Goal: Information Seeking & Learning: Learn about a topic

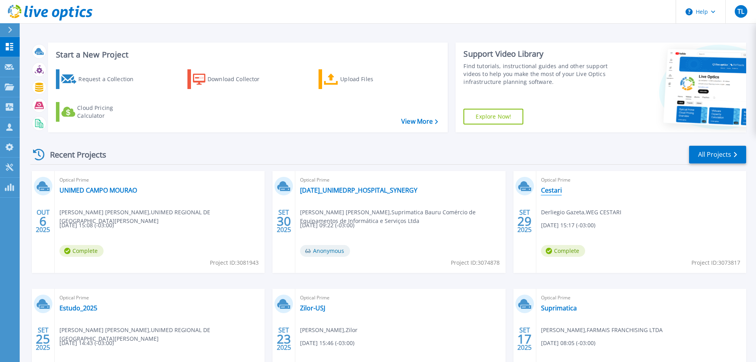
click at [553, 193] on link "Cestari" at bounding box center [551, 190] width 21 height 8
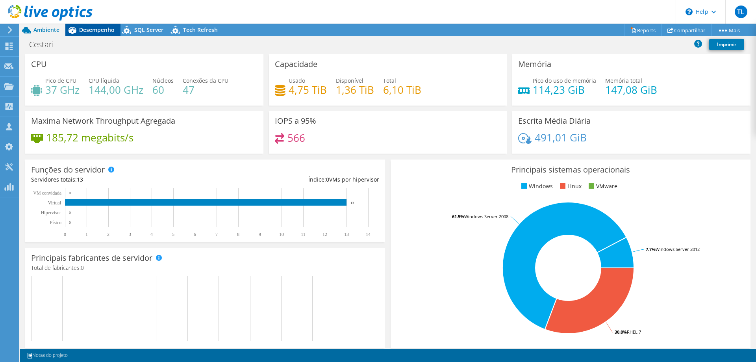
click at [106, 27] on span "Desempenho" at bounding box center [96, 29] width 35 height 7
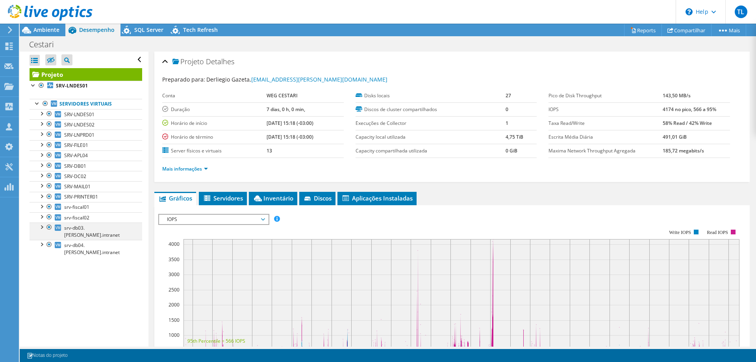
click at [51, 228] on div at bounding box center [49, 226] width 8 height 9
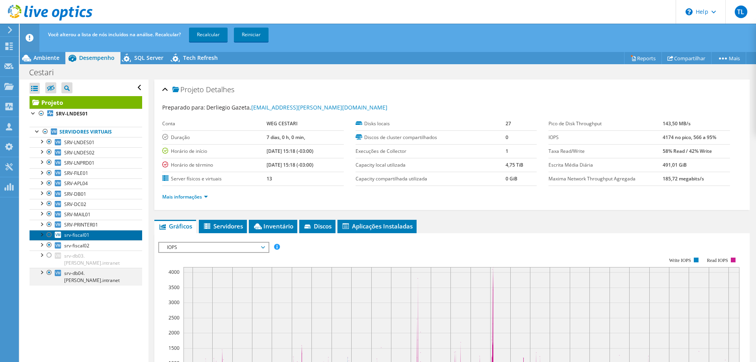
click at [51, 239] on link "srv-fiscal01" at bounding box center [86, 235] width 113 height 10
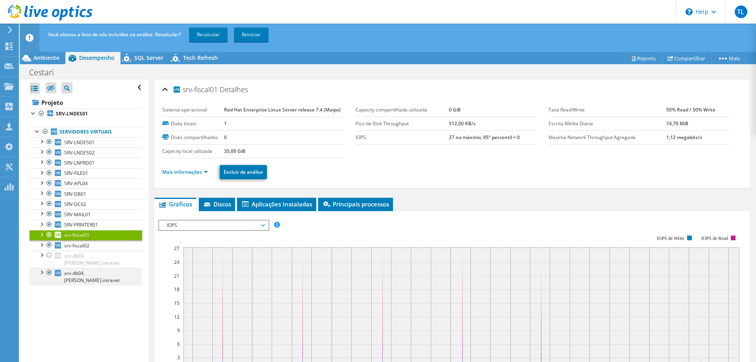
click at [48, 268] on div at bounding box center [49, 272] width 8 height 9
click at [209, 38] on link "Recalcular" at bounding box center [208, 35] width 39 height 14
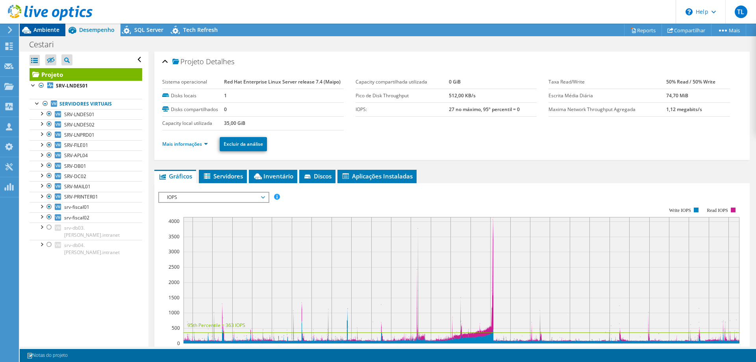
click at [47, 35] on div "Ambiente" at bounding box center [43, 30] width 46 height 13
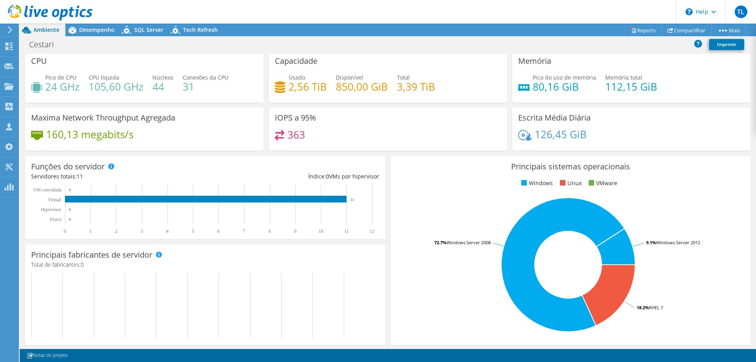
scroll to position [4, 0]
click at [647, 28] on link "Reports" at bounding box center [643, 30] width 38 height 12
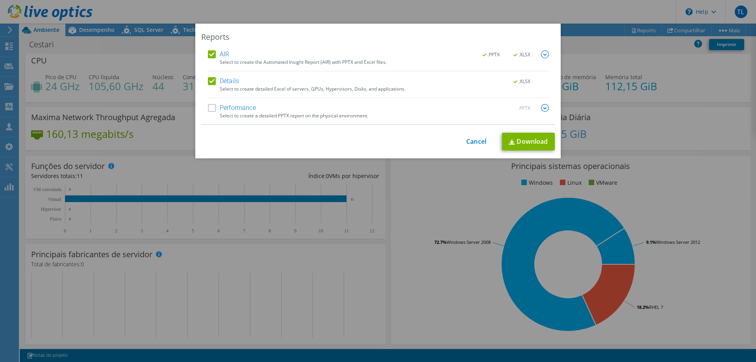
click at [211, 81] on label "Details" at bounding box center [223, 81] width 31 height 8
click at [0, 0] on input "Details" at bounding box center [0, 0] width 0 height 0
click at [209, 109] on label "Performance" at bounding box center [232, 108] width 48 height 8
click at [0, 0] on input "Performance" at bounding box center [0, 0] width 0 height 0
click at [539, 56] on div ".PPTX .XLSX" at bounding box center [511, 54] width 76 height 9
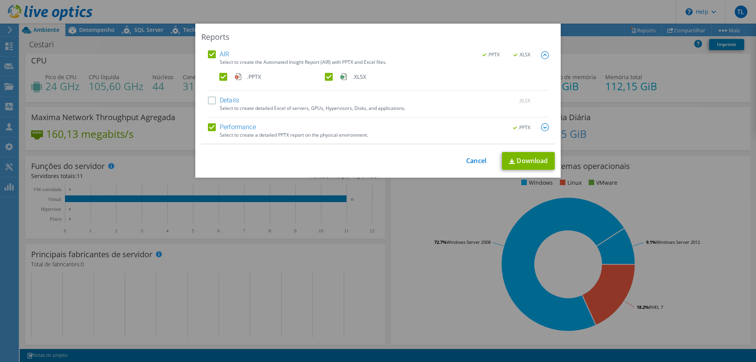
click at [326, 76] on label ".XLSX" at bounding box center [377, 77] width 104 height 8
click at [0, 0] on input ".XLSX" at bounding box center [0, 0] width 0 height 0
click at [515, 157] on link "Download" at bounding box center [528, 161] width 53 height 18
click at [472, 165] on link "Cancel" at bounding box center [476, 160] width 20 height 7
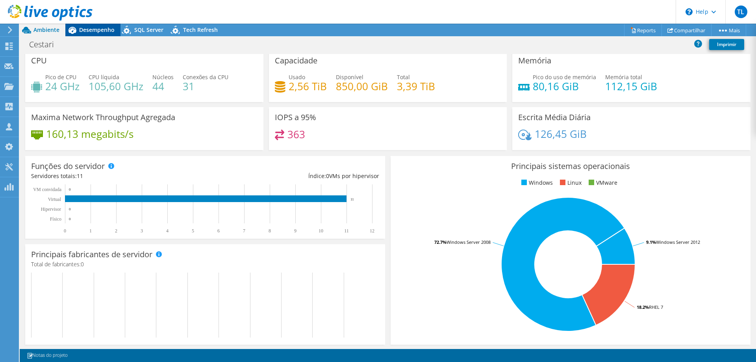
click at [95, 33] on span "Desempenho" at bounding box center [96, 29] width 35 height 7
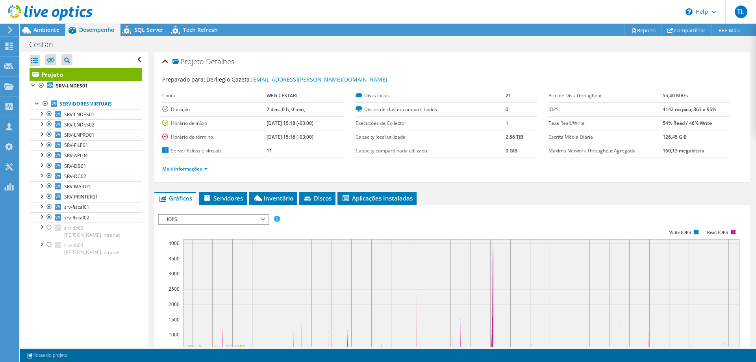
scroll to position [0, 0]
click at [199, 217] on span "IOPS" at bounding box center [213, 219] width 101 height 9
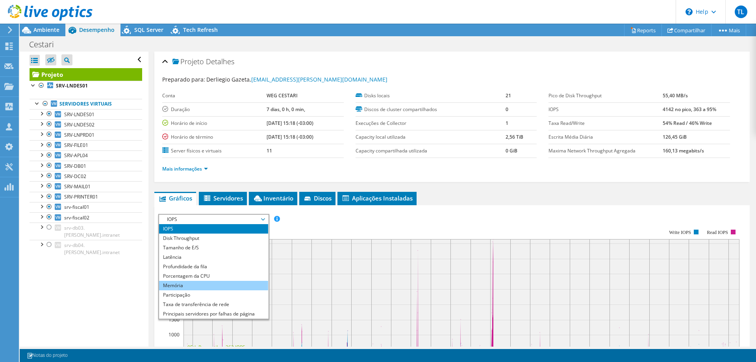
click at [192, 281] on li "Memória" at bounding box center [213, 285] width 109 height 9
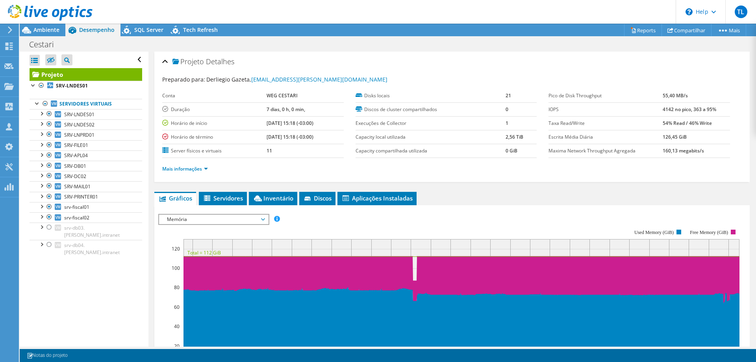
click at [45, 24] on div at bounding box center [46, 13] width 93 height 26
click at [44, 30] on span "Ambiente" at bounding box center [46, 29] width 26 height 7
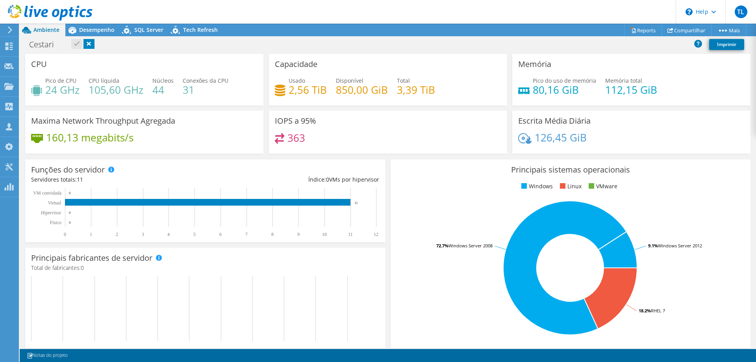
click at [175, 49] on div "Cestari Imprimir" at bounding box center [388, 44] width 736 height 15
click at [396, 233] on div "Principais sistemas operacionais Windows Linux VMware 18.2% RHEL 7 72.7% Window…" at bounding box center [571, 253] width 360 height 189
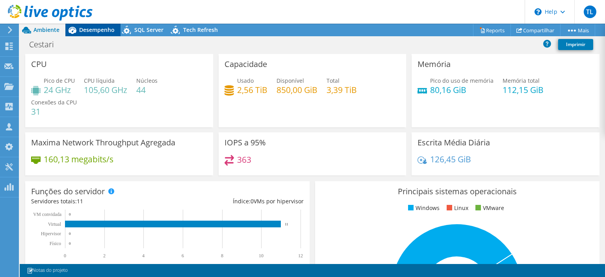
click at [98, 31] on span "Desempenho" at bounding box center [96, 29] width 35 height 7
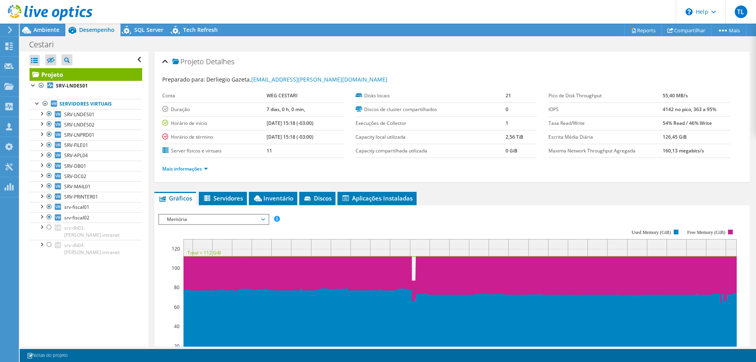
click at [229, 217] on span "Memória" at bounding box center [213, 219] width 101 height 9
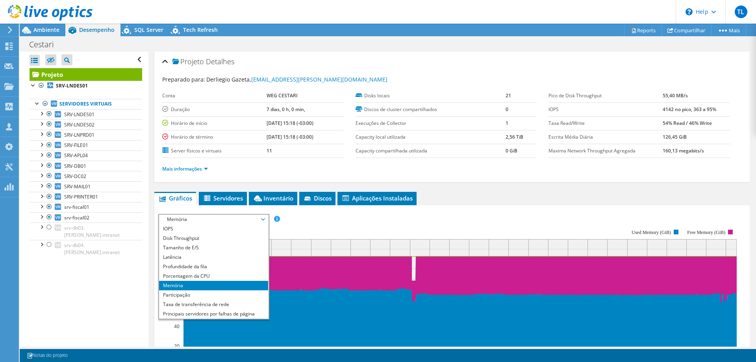
click at [335, 229] on rect at bounding box center [447, 296] width 578 height 157
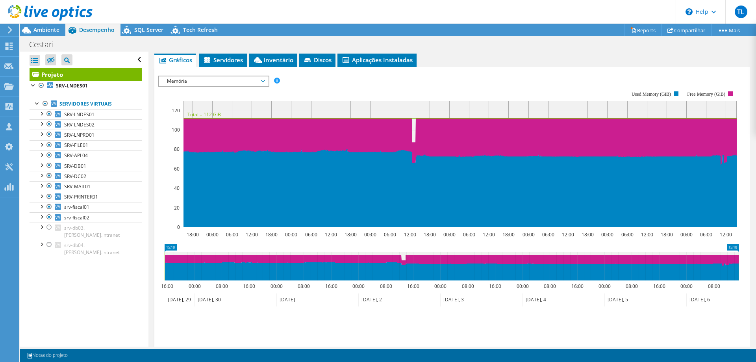
scroll to position [126, 0]
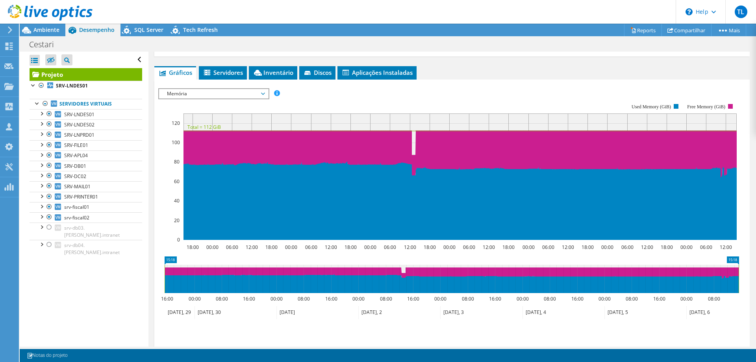
click at [222, 89] on div "Memória IOPS Disk Throughput Tamanho de E/S Latência Profundidade da fila Porce…" at bounding box center [213, 93] width 111 height 11
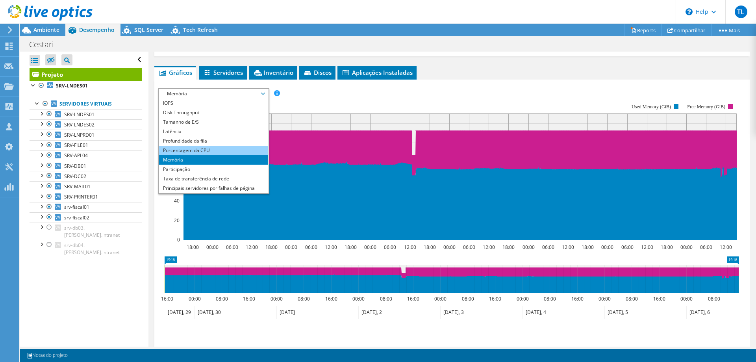
click at [194, 151] on li "Porcentagem da CPU" at bounding box center [213, 150] width 109 height 9
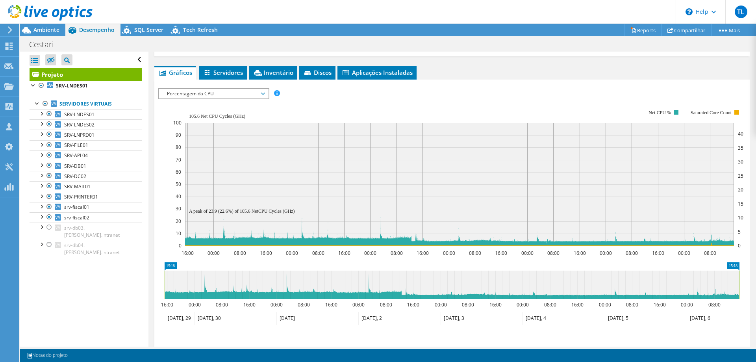
click at [465, 88] on div at bounding box center [451, 225] width 587 height 275
click at [237, 95] on span "Porcentagem da CPU" at bounding box center [213, 93] width 101 height 9
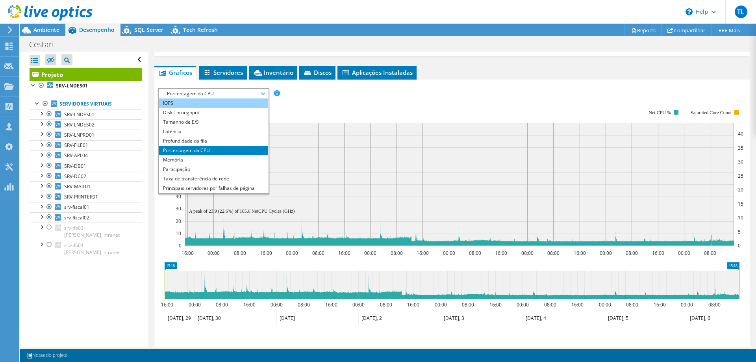
click at [180, 103] on li "IOPS" at bounding box center [213, 102] width 109 height 9
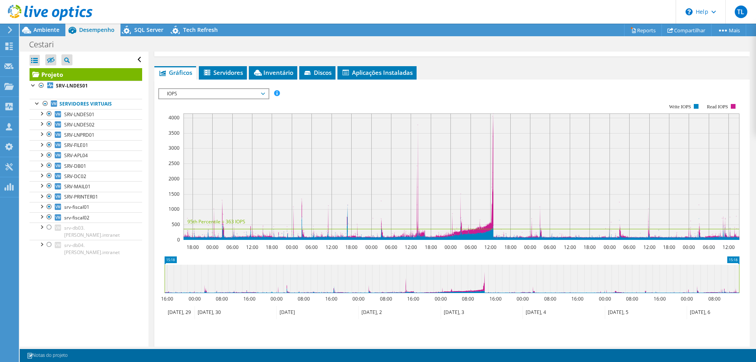
click at [480, 82] on div "IOPS Disk Throughput Tamanho de E/S Latência Profundidade da fila Porcentagem d…" at bounding box center [451, 219] width 587 height 278
click at [237, 93] on span "IOPS" at bounding box center [213, 93] width 101 height 9
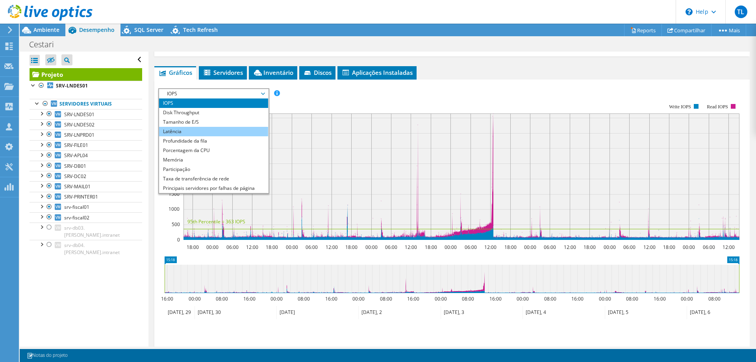
click at [196, 131] on li "Latência" at bounding box center [213, 131] width 109 height 9
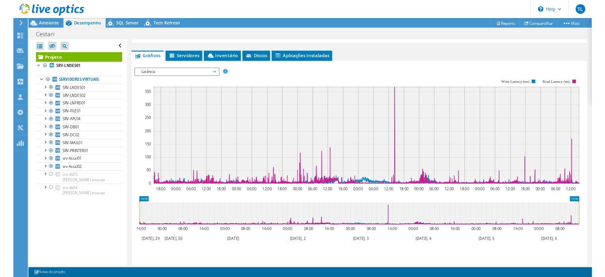
scroll to position [0, 0]
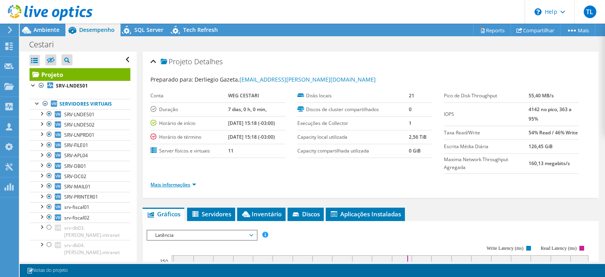
click at [191, 184] on link "Mais informações" at bounding box center [173, 184] width 46 height 7
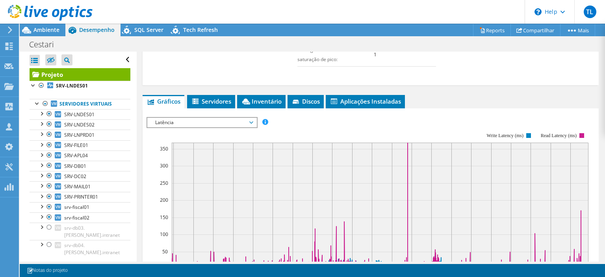
scroll to position [340, 0]
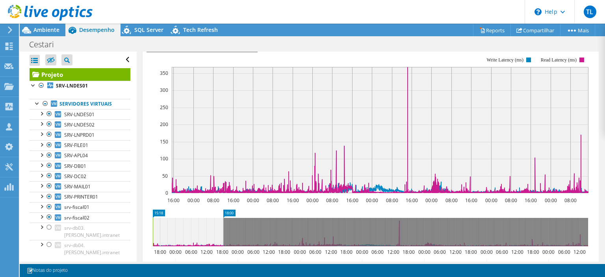
drag, startPoint x: 588, startPoint y: 232, endPoint x: 224, endPoint y: 224, distance: 364.6
click at [224, 224] on rect at bounding box center [223, 232] width 3 height 28
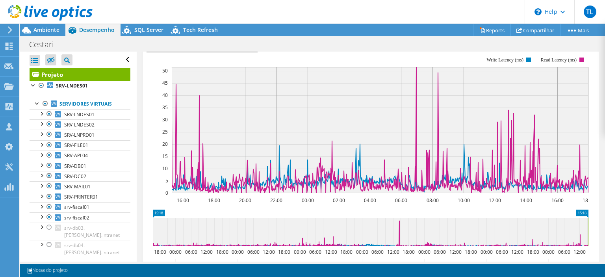
drag, startPoint x: 223, startPoint y: 228, endPoint x: 594, endPoint y: 211, distance: 372.0
click at [594, 211] on div "15:18 15:18 18:00 00:00 06:00 12:00 18:00 00:00 06:00 12:00 18:00 00:00 06:00 1…" at bounding box center [370, 240] width 448 height 63
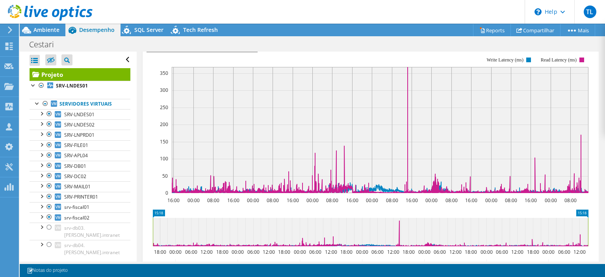
click at [589, 229] on rect at bounding box center [587, 232] width 3 height 28
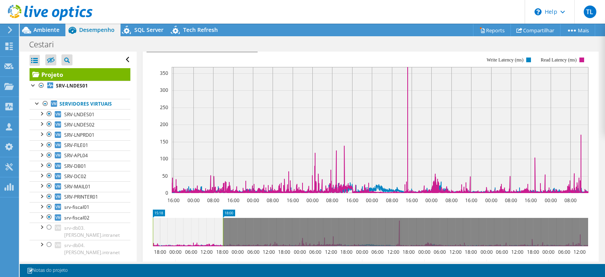
drag, startPoint x: 589, startPoint y: 229, endPoint x: 224, endPoint y: 245, distance: 365.3
click at [224, 245] on icon "15:18 18:00 18:00 00:00 06:00 12:00 18:00 00:00 06:00 12:00 18:00 00:00 06:00 1…" at bounding box center [370, 240] width 448 height 63
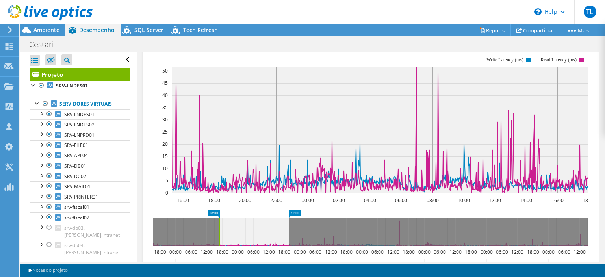
drag, startPoint x: 202, startPoint y: 230, endPoint x: 268, endPoint y: 232, distance: 66.5
click at [268, 232] on icon at bounding box center [253, 232] width 69 height 28
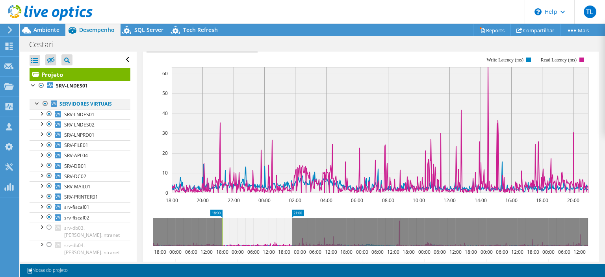
click at [44, 105] on div at bounding box center [45, 103] width 8 height 9
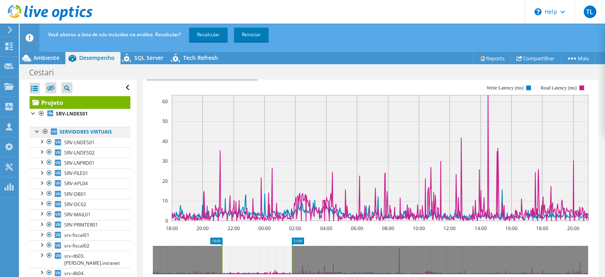
click at [43, 135] on div at bounding box center [45, 131] width 8 height 9
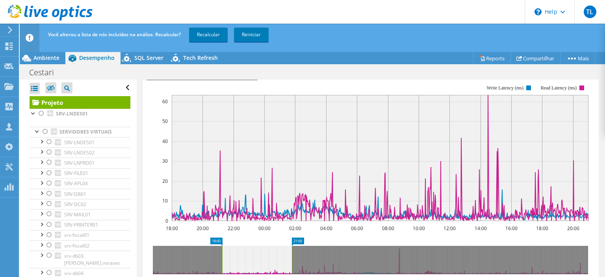
scroll to position [441, 0]
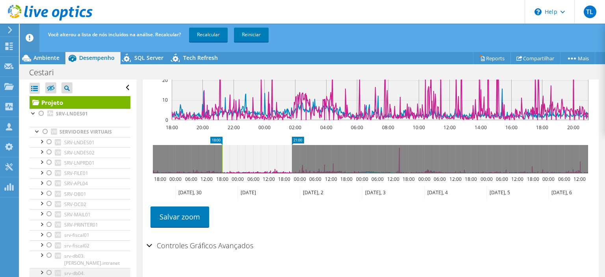
click at [47, 268] on div at bounding box center [49, 272] width 8 height 9
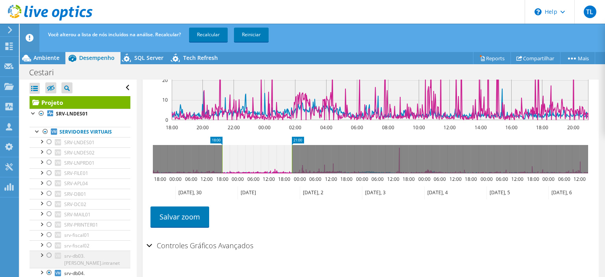
click at [48, 254] on div at bounding box center [49, 254] width 8 height 9
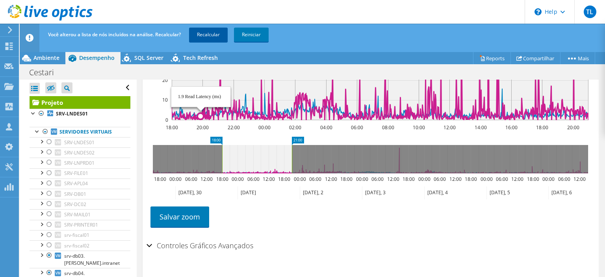
click at [214, 36] on link "Recalcular" at bounding box center [208, 35] width 39 height 14
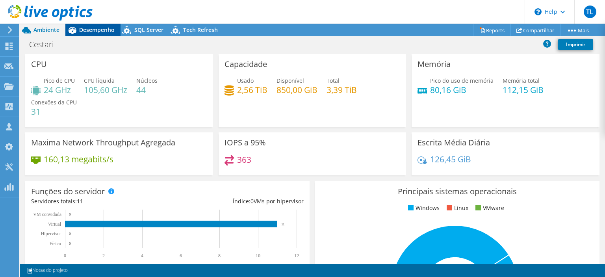
click at [100, 32] on span "Desempenho" at bounding box center [96, 29] width 35 height 7
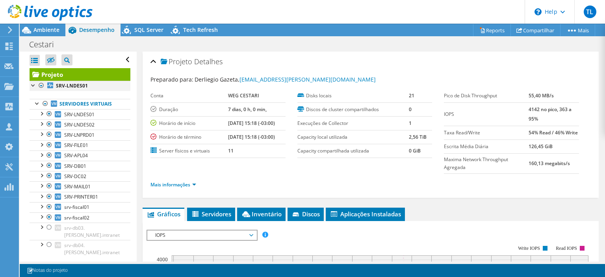
click at [38, 84] on div at bounding box center [41, 85] width 8 height 9
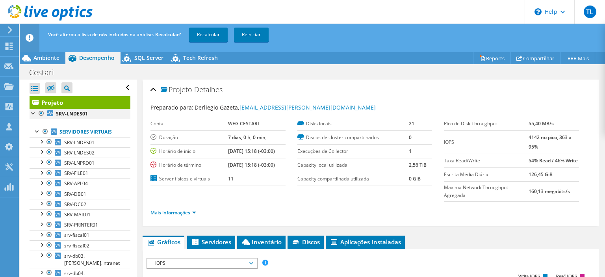
click at [41, 112] on div at bounding box center [41, 113] width 8 height 9
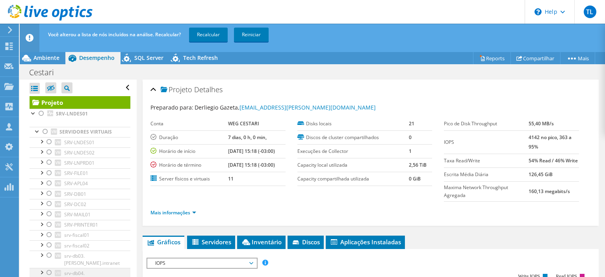
click at [49, 268] on div at bounding box center [49, 272] width 8 height 9
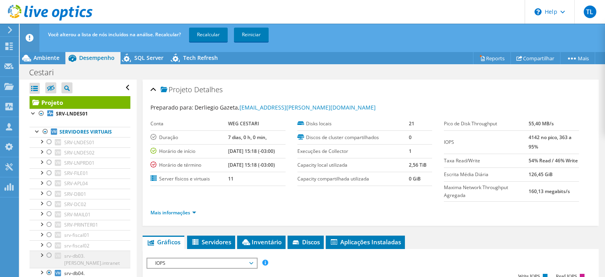
click at [48, 254] on div at bounding box center [49, 254] width 8 height 9
click at [209, 32] on link "Recalcular" at bounding box center [208, 35] width 39 height 14
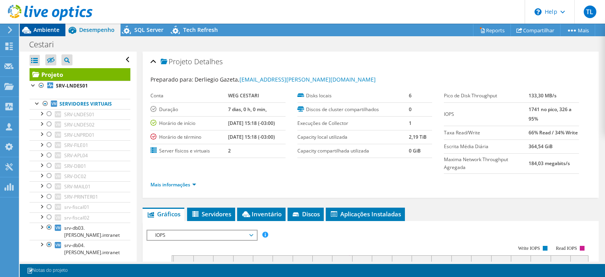
click at [41, 30] on span "Ambiente" at bounding box center [46, 29] width 26 height 7
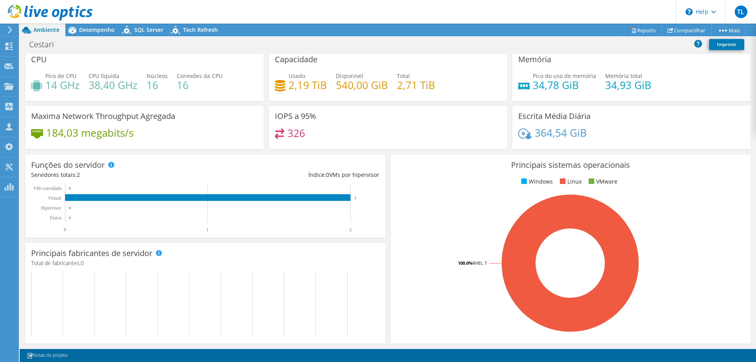
scroll to position [4, 0]
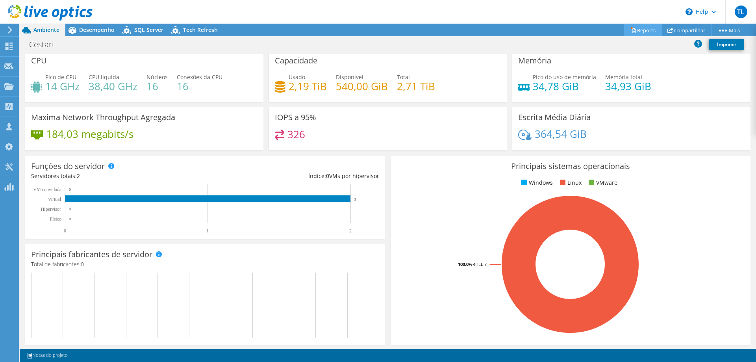
click at [604, 32] on link "Reports" at bounding box center [643, 30] width 38 height 12
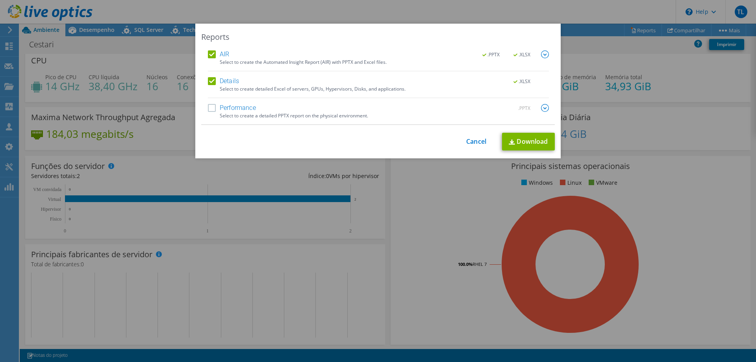
click at [213, 83] on label "Details" at bounding box center [223, 81] width 31 height 8
click at [0, 0] on input "Details" at bounding box center [0, 0] width 0 height 0
click at [547, 53] on img at bounding box center [545, 54] width 8 height 8
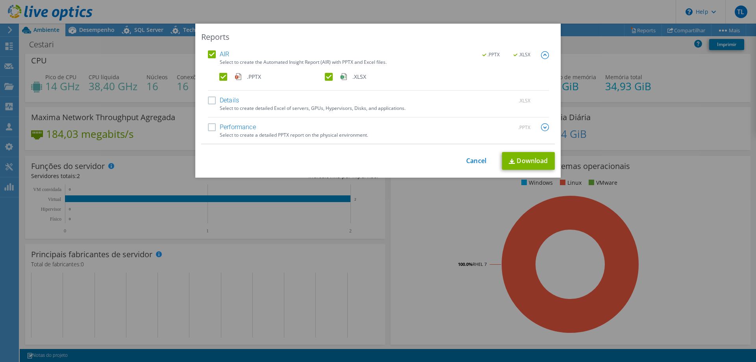
click at [326, 76] on label ".XLSX" at bounding box center [377, 77] width 104 height 8
click at [0, 0] on input ".XLSX" at bounding box center [0, 0] width 0 height 0
click at [522, 160] on link "Download" at bounding box center [528, 161] width 53 height 18
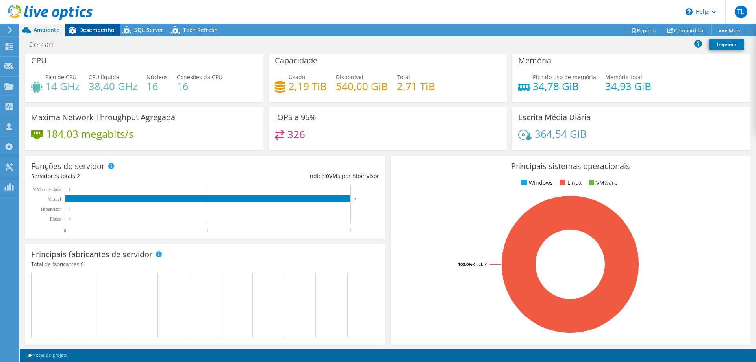
click at [106, 30] on span "Desempenho" at bounding box center [96, 29] width 35 height 7
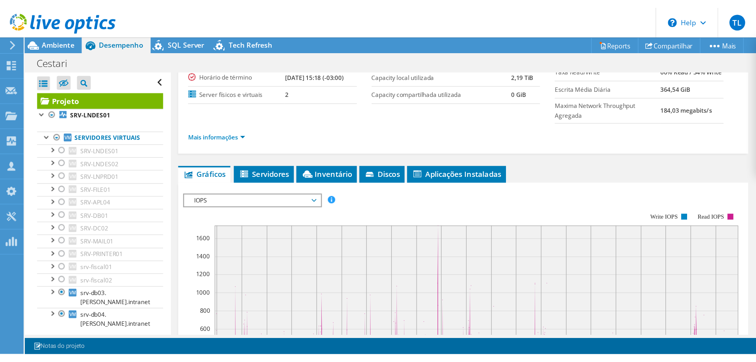
scroll to position [151, 0]
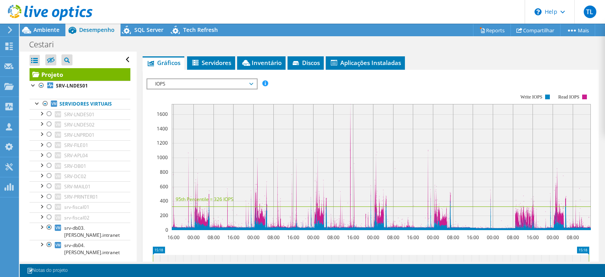
click at [246, 82] on span "IOPS" at bounding box center [201, 83] width 101 height 9
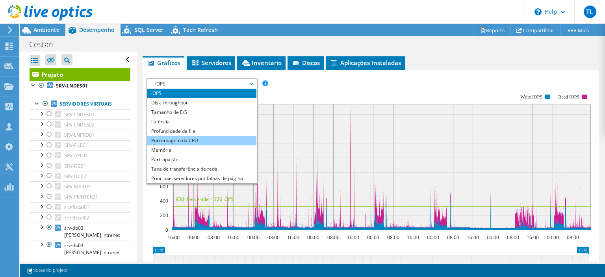
click at [198, 136] on li "Porcentagem da CPU" at bounding box center [201, 140] width 109 height 9
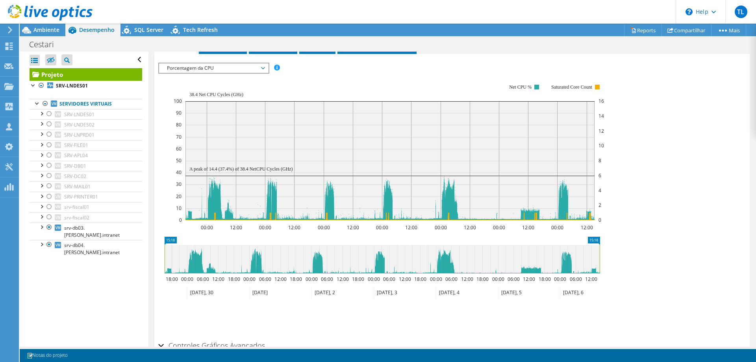
scroll to position [136, 0]
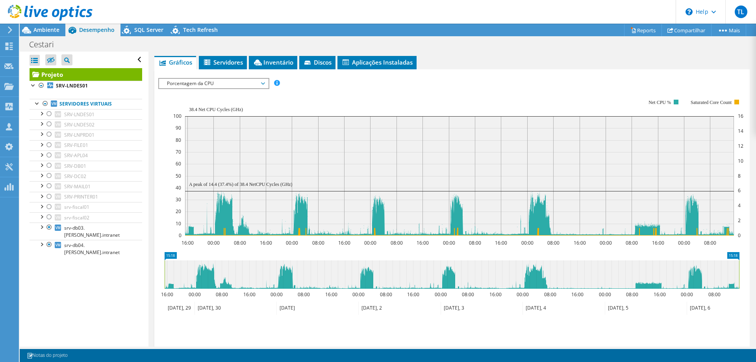
click at [254, 81] on span "Porcentagem da CPU" at bounding box center [213, 83] width 101 height 9
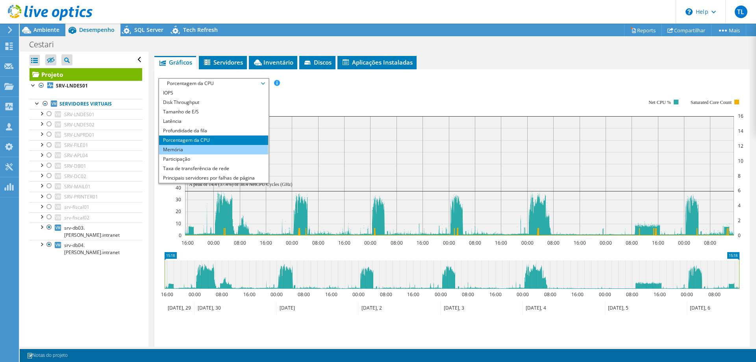
click at [181, 147] on li "Memória" at bounding box center [213, 149] width 109 height 9
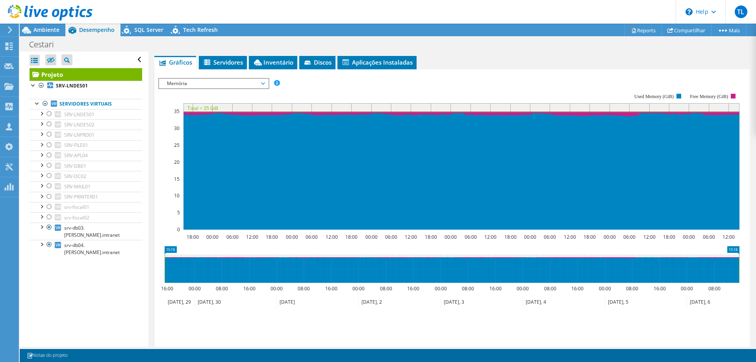
click at [231, 84] on span "Memória" at bounding box center [213, 83] width 101 height 9
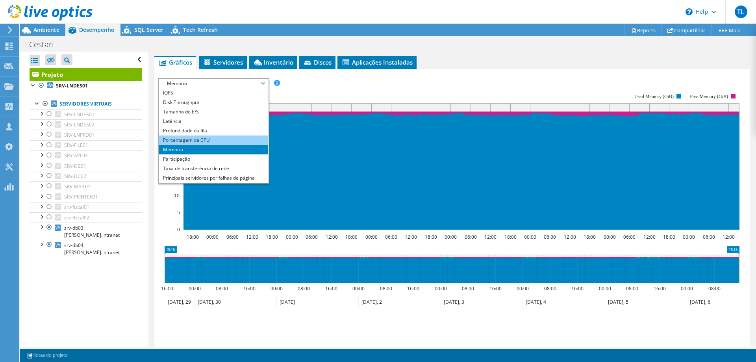
click at [194, 139] on li "Porcentagem da CPU" at bounding box center [213, 139] width 109 height 9
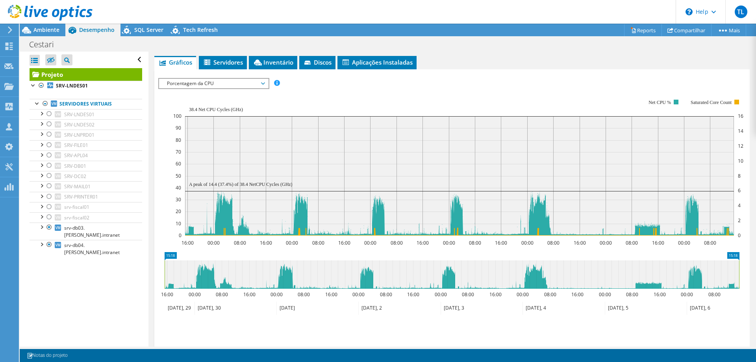
click at [244, 83] on span "Porcentagem da CPU" at bounding box center [213, 83] width 101 height 9
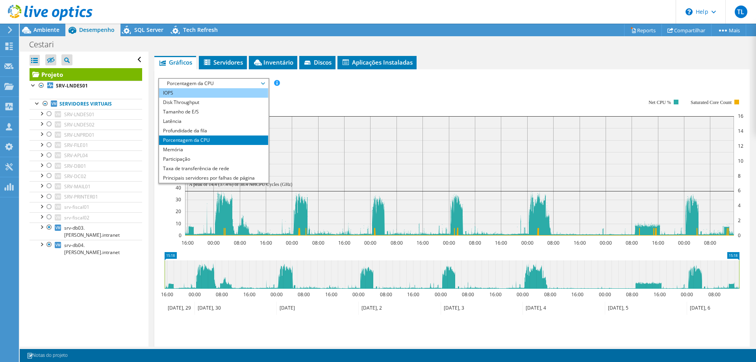
click at [191, 96] on li "IOPS" at bounding box center [213, 92] width 109 height 9
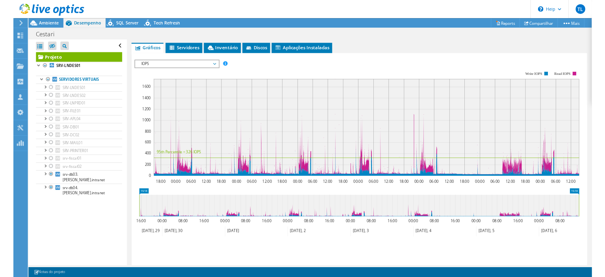
scroll to position [15, 0]
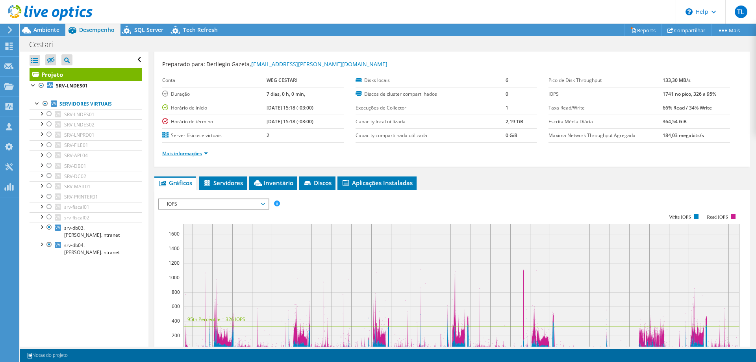
click at [195, 153] on link "Mais informações" at bounding box center [185, 153] width 46 height 7
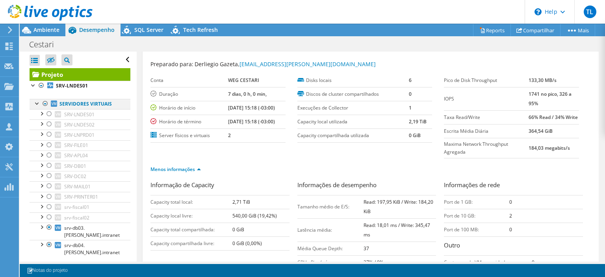
click at [44, 104] on div at bounding box center [45, 103] width 8 height 9
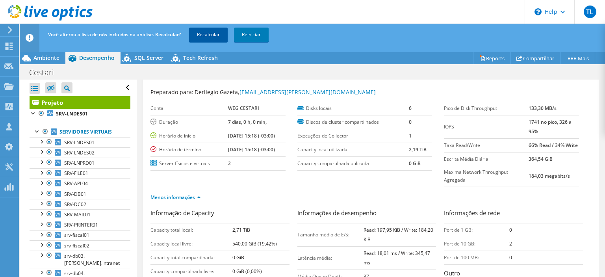
click at [213, 34] on link "Recalcular" at bounding box center [208, 35] width 39 height 14
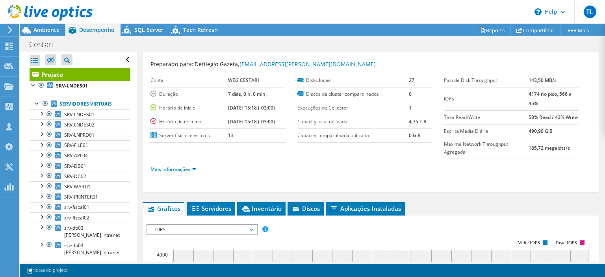
scroll to position [0, 0]
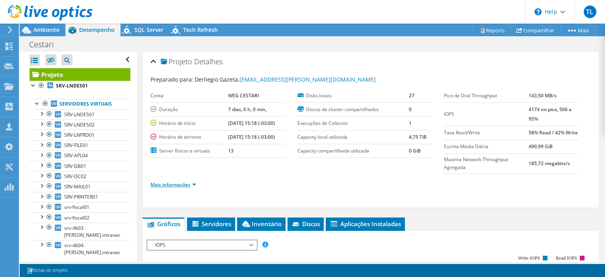
click at [185, 183] on link "Mais informações" at bounding box center [173, 184] width 46 height 7
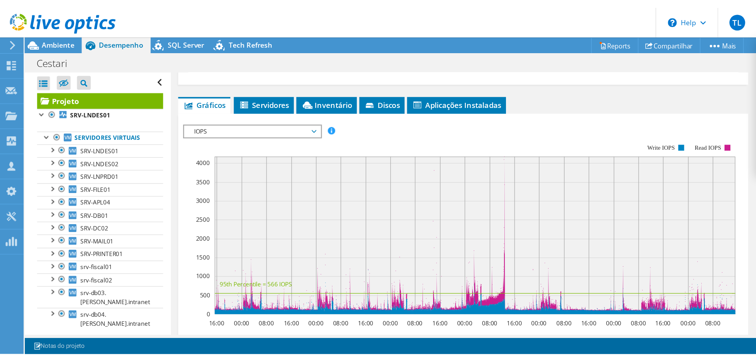
scroll to position [302, 0]
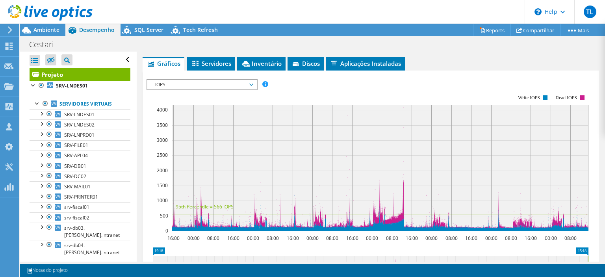
click at [236, 83] on span "IOPS" at bounding box center [201, 84] width 101 height 9
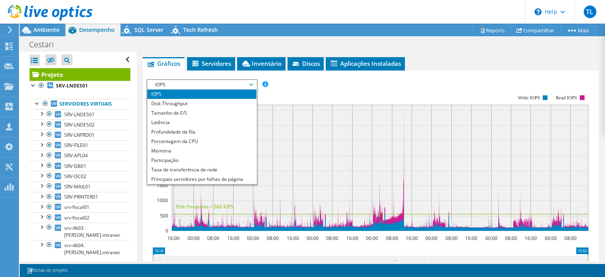
click at [178, 91] on li "IOPS" at bounding box center [201, 93] width 109 height 9
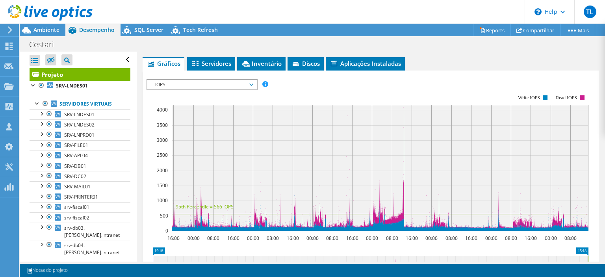
click at [426, 75] on div "IOPS Disk Throughput Tamanho de E/S Latência Profundidade da fila Porcentagem d…" at bounding box center [370, 211] width 448 height 273
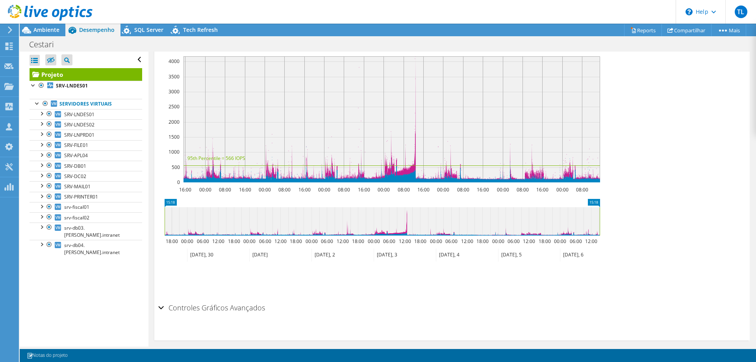
scroll to position [255, 0]
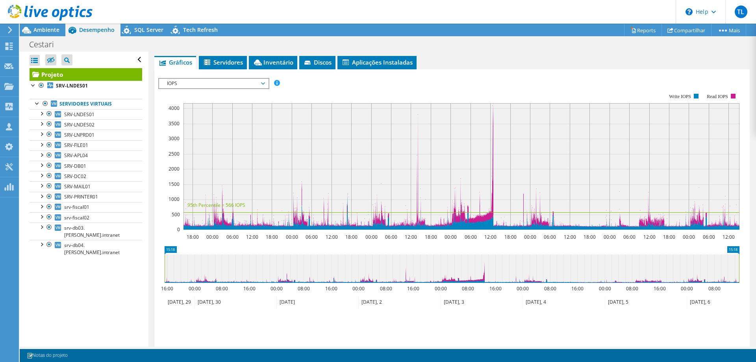
click at [260, 81] on span "IOPS" at bounding box center [213, 83] width 101 height 9
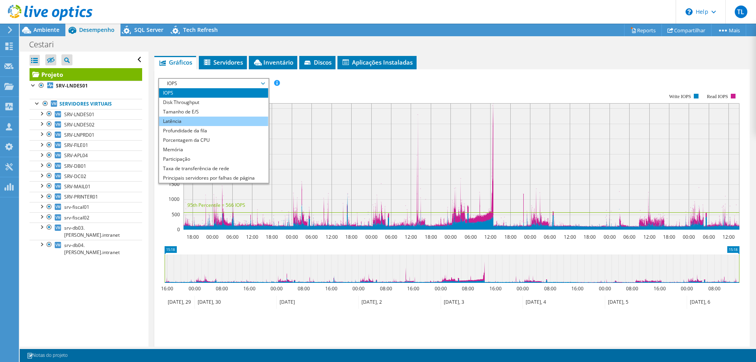
click at [193, 121] on li "Latência" at bounding box center [213, 121] width 109 height 9
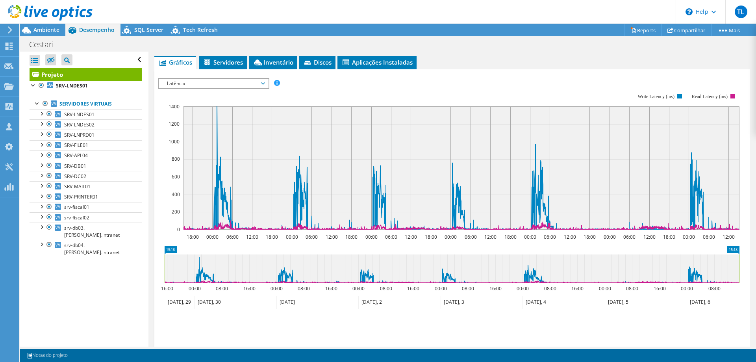
click at [265, 79] on span "Latência" at bounding box center [213, 83] width 109 height 9
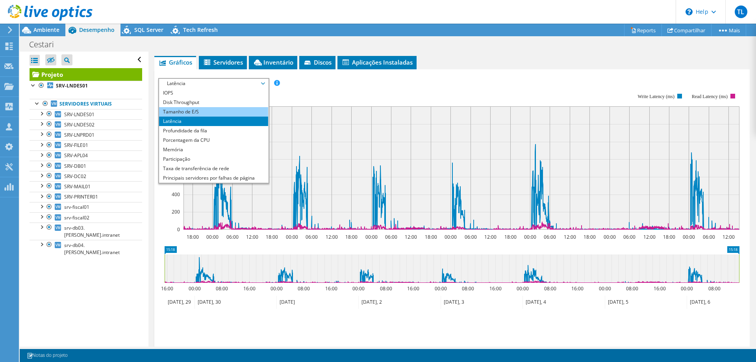
click at [201, 110] on li "Tamanho de E/S" at bounding box center [213, 111] width 109 height 9
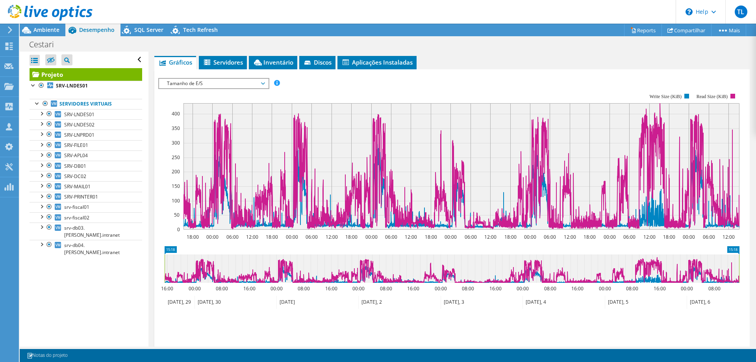
click at [235, 85] on span "Tamanho de E/S" at bounding box center [213, 83] width 101 height 9
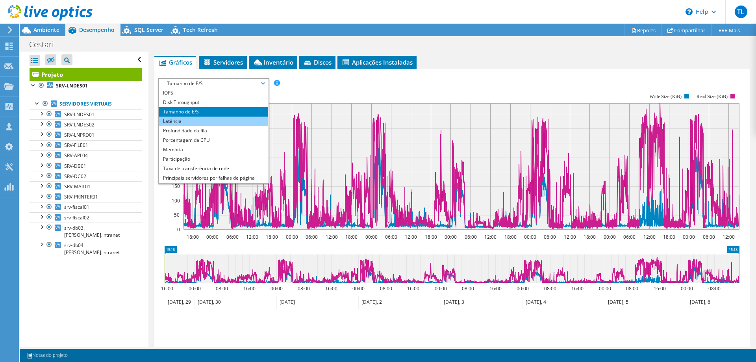
click at [200, 123] on li "Latência" at bounding box center [213, 121] width 109 height 9
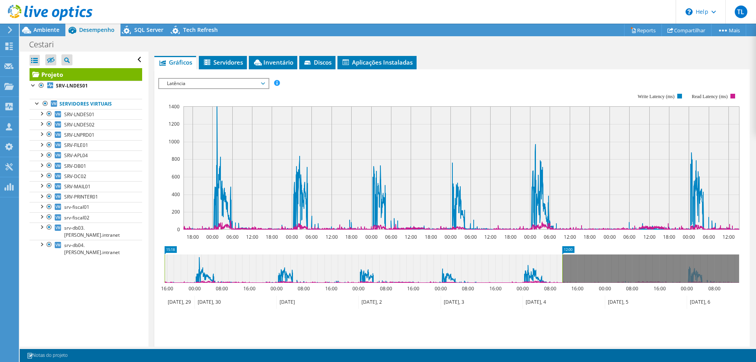
drag, startPoint x: 739, startPoint y: 268, endPoint x: 562, endPoint y: 264, distance: 176.8
click at [562, 264] on rect at bounding box center [562, 268] width 3 height 28
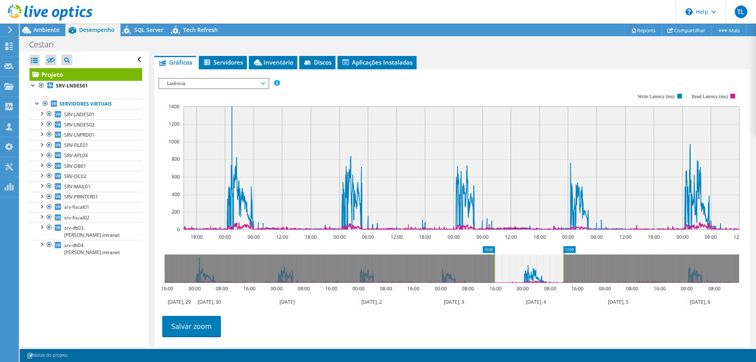
drag, startPoint x: 164, startPoint y: 268, endPoint x: 494, endPoint y: 263, distance: 329.9
click at [494, 263] on rect at bounding box center [494, 268] width 3 height 28
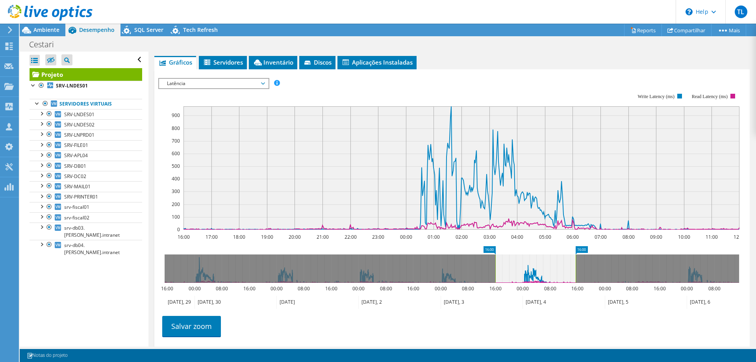
drag, startPoint x: 563, startPoint y: 264, endPoint x: 575, endPoint y: 265, distance: 12.3
click at [575, 265] on rect at bounding box center [575, 268] width 3 height 28
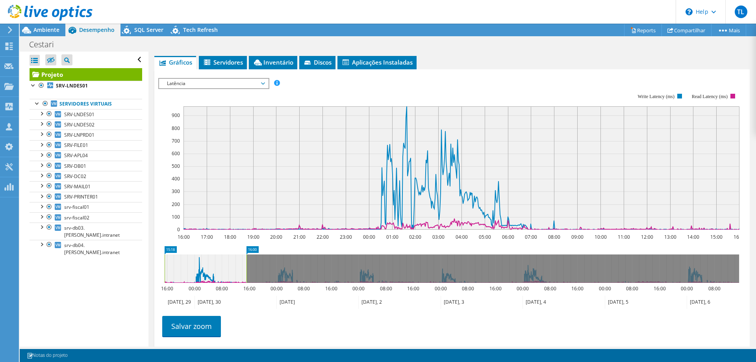
drag, startPoint x: 527, startPoint y: 272, endPoint x: 179, endPoint y: 276, distance: 348.0
click at [163, 272] on icon "16:00 15:18 16:00 00:00 08:00 16:00 00:00 08:00 16:00 00:00 08:00 16:00 00:00 0…" at bounding box center [451, 277] width 587 height 63
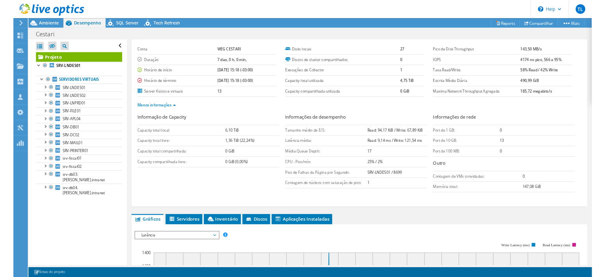
scroll to position [0, 0]
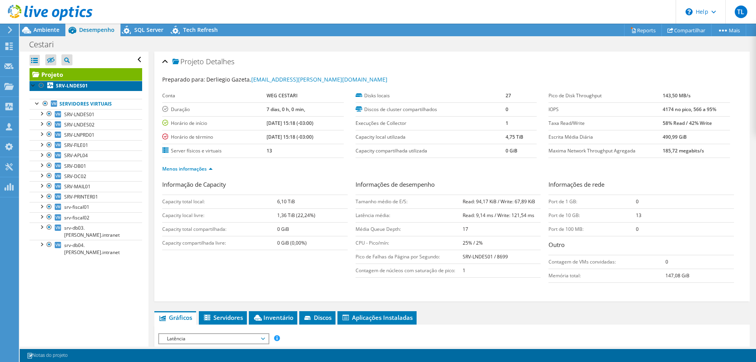
click at [91, 85] on link "SRV-LNDES01" at bounding box center [86, 86] width 113 height 10
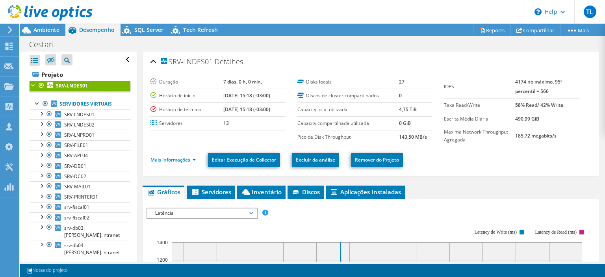
click at [179, 163] on li "Mais informações" at bounding box center [175, 159] width 50 height 9
click at [180, 159] on link "Mais informações" at bounding box center [173, 159] width 46 height 7
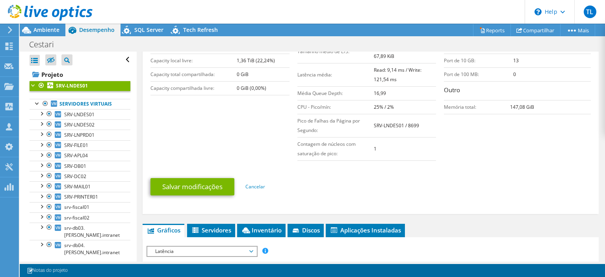
scroll to position [189, 0]
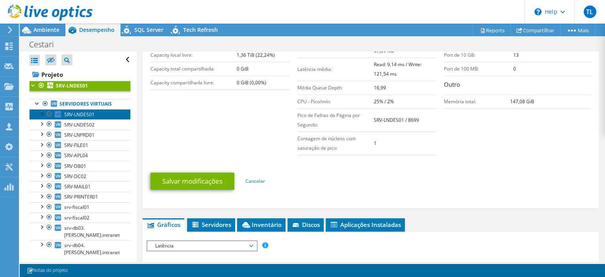
click at [94, 117] on span "SRV-LNDES01" at bounding box center [79, 114] width 30 height 7
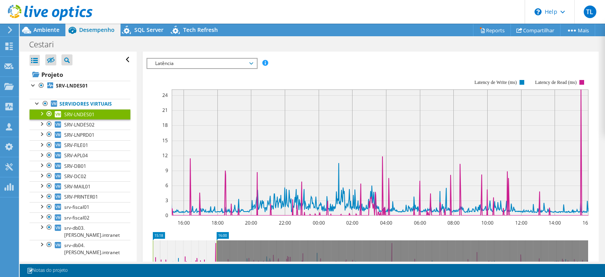
scroll to position [80, 0]
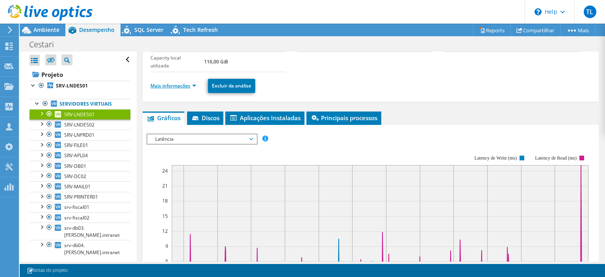
click at [186, 87] on link "Mais informações" at bounding box center [173, 85] width 46 height 7
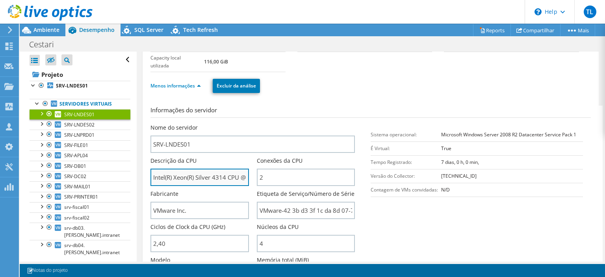
click at [229, 174] on input "Intel(R) Xeon(R) Silver 4314 CPU @ 2.40GHz" at bounding box center [199, 176] width 98 height 17
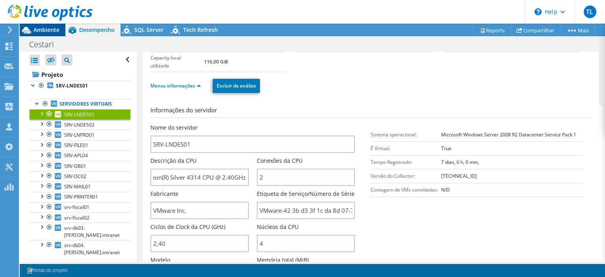
click at [50, 27] on span "Ambiente" at bounding box center [46, 29] width 26 height 7
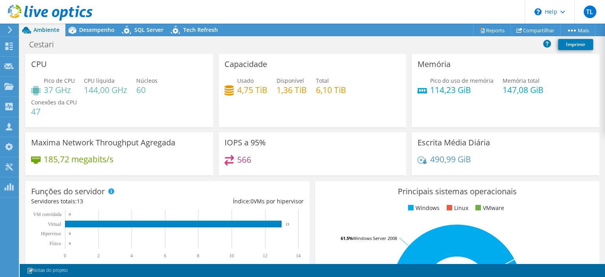
scroll to position [80, 0]
click at [100, 31] on span "Desempenho" at bounding box center [96, 29] width 35 height 7
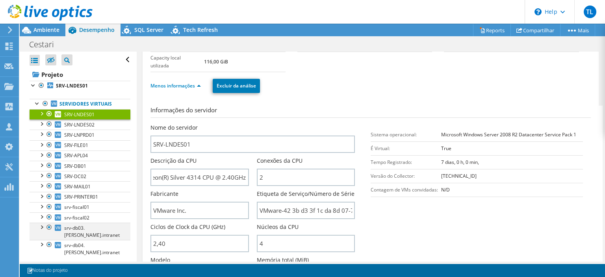
click at [50, 224] on div at bounding box center [49, 226] width 8 height 9
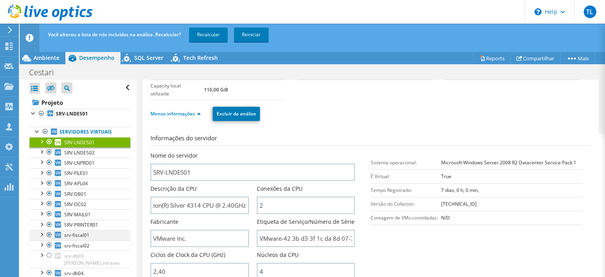
click at [49, 237] on div at bounding box center [49, 234] width 8 height 9
click at [50, 234] on div at bounding box center [49, 234] width 8 height 9
click at [50, 268] on div at bounding box center [49, 272] width 8 height 9
click at [230, 116] on link "Excluir da análise" at bounding box center [236, 114] width 47 height 14
click at [213, 37] on link "Recalcular" at bounding box center [208, 35] width 39 height 14
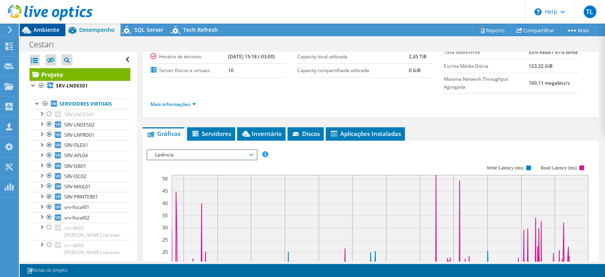
click at [52, 30] on span "Ambiente" at bounding box center [46, 29] width 26 height 7
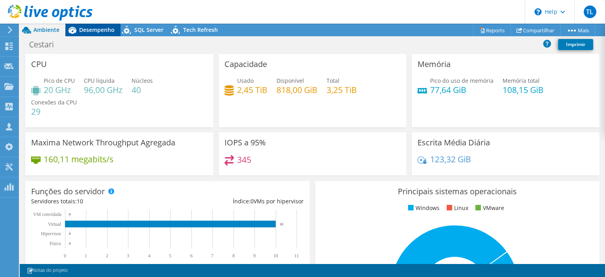
click at [100, 31] on span "Desempenho" at bounding box center [96, 29] width 35 height 7
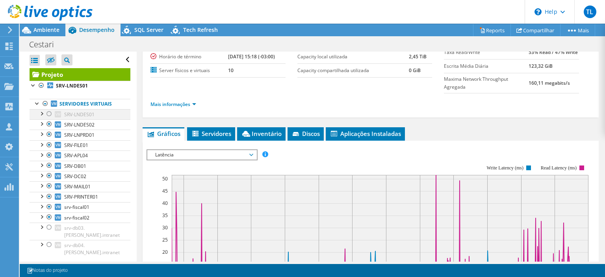
click at [48, 114] on div at bounding box center [49, 113] width 8 height 9
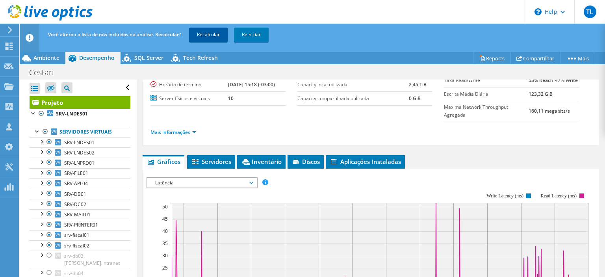
click at [200, 35] on link "Recalcular" at bounding box center [208, 35] width 39 height 14
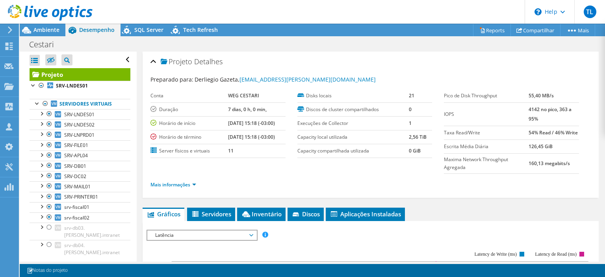
scroll to position [80, 0]
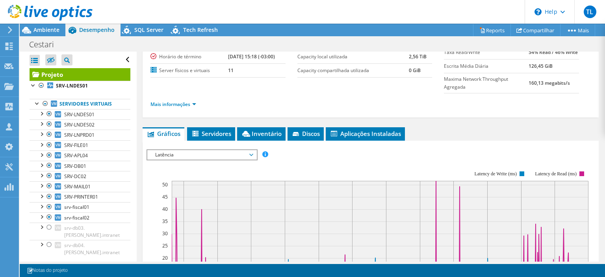
click at [32, 26] on div at bounding box center [46, 13] width 93 height 26
click at [41, 32] on span "Ambiente" at bounding box center [46, 29] width 26 height 7
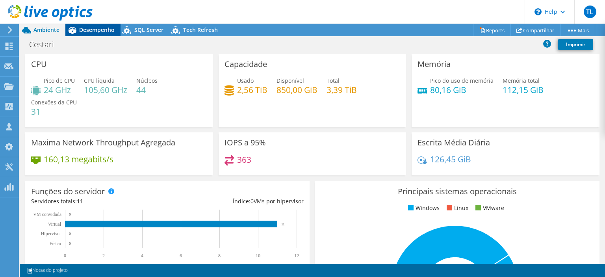
click at [106, 34] on div "Desempenho" at bounding box center [92, 30] width 55 height 13
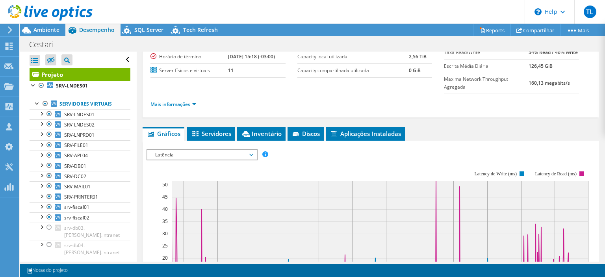
scroll to position [0, 0]
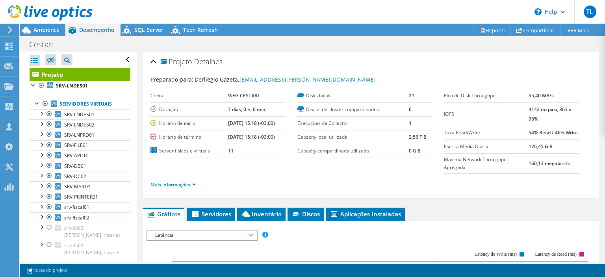
click at [38, 25] on div at bounding box center [46, 13] width 93 height 26
click at [38, 31] on span "Ambiente" at bounding box center [46, 29] width 26 height 7
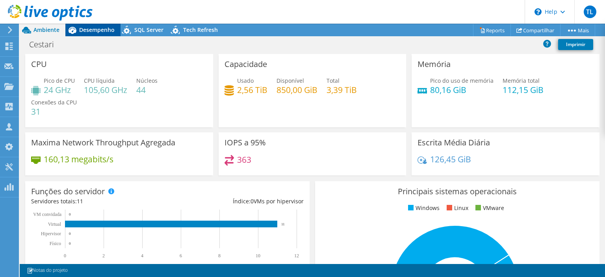
click at [89, 34] on div "Desempenho" at bounding box center [92, 30] width 55 height 13
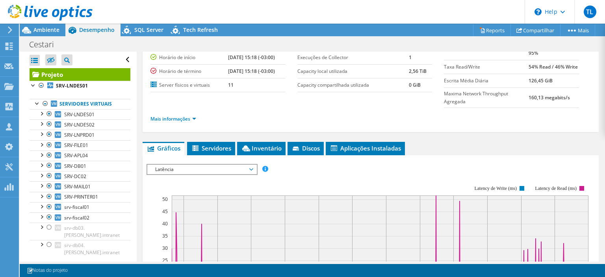
scroll to position [113, 0]
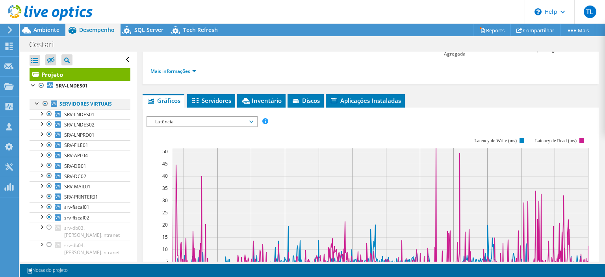
click at [44, 104] on div at bounding box center [45, 103] width 8 height 9
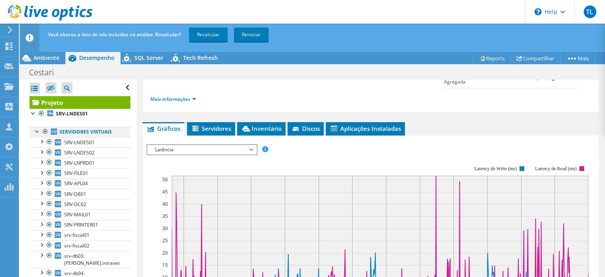
click at [44, 104] on link "Projeto" at bounding box center [80, 102] width 101 height 13
click at [44, 132] on div at bounding box center [45, 131] width 8 height 9
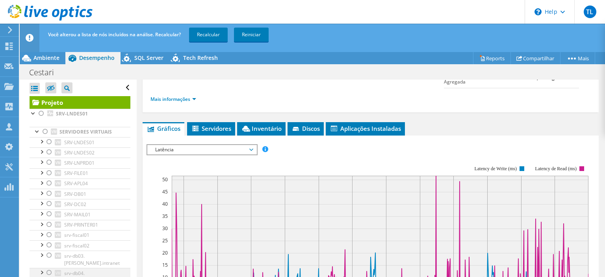
click at [48, 268] on div at bounding box center [49, 272] width 8 height 9
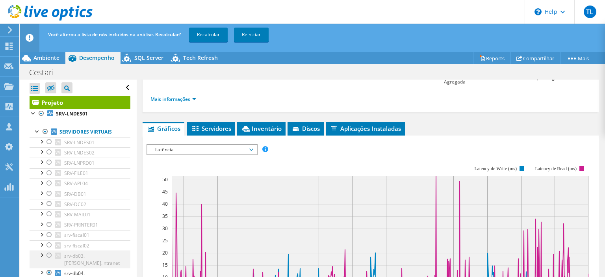
click at [48, 259] on div at bounding box center [49, 254] width 8 height 9
click at [209, 39] on link "Recalcular" at bounding box center [208, 35] width 39 height 14
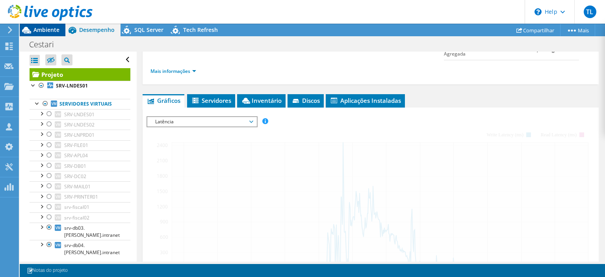
click at [53, 32] on span "Ambiente" at bounding box center [46, 29] width 26 height 7
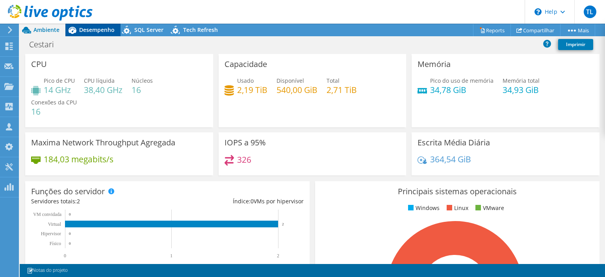
click at [108, 35] on div "Desempenho" at bounding box center [92, 30] width 55 height 13
click at [102, 31] on span "Desempenho" at bounding box center [96, 29] width 35 height 7
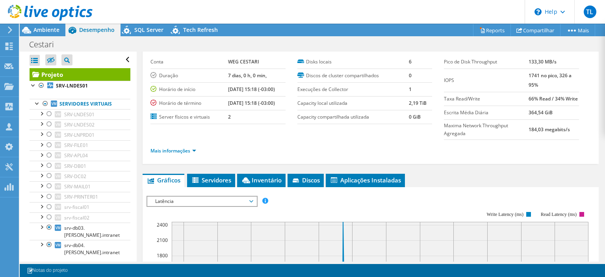
scroll to position [0, 0]
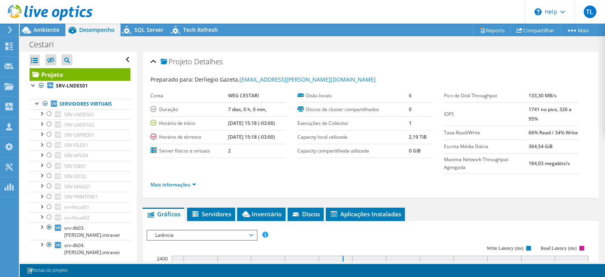
click at [251, 232] on span "Latência" at bounding box center [201, 234] width 101 height 9
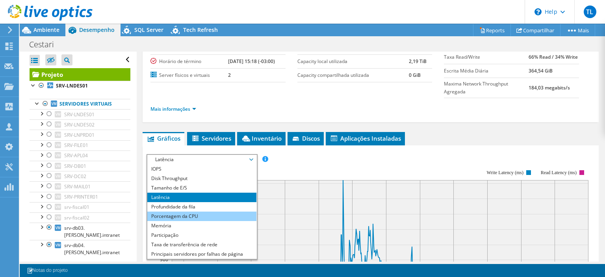
click at [214, 215] on li "Porcentagem da CPU" at bounding box center [201, 215] width 109 height 9
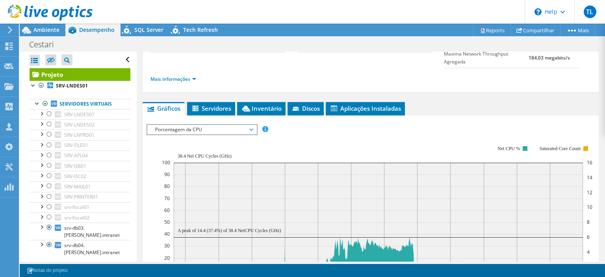
scroll to position [113, 0]
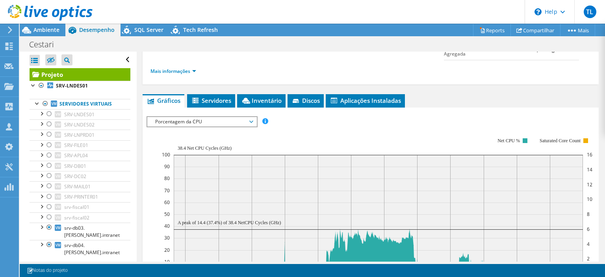
click at [240, 121] on span "Porcentagem da CPU" at bounding box center [201, 121] width 101 height 9
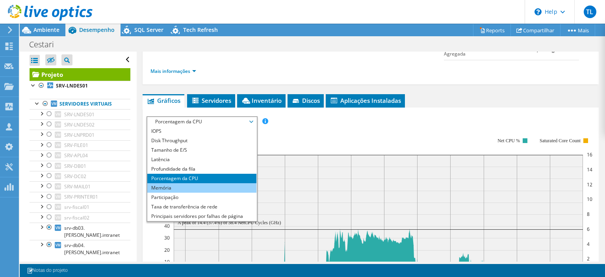
click at [174, 185] on li "Memória" at bounding box center [201, 187] width 109 height 9
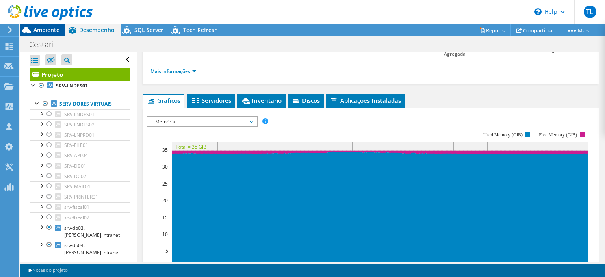
click at [57, 29] on span "Ambiente" at bounding box center [46, 29] width 26 height 7
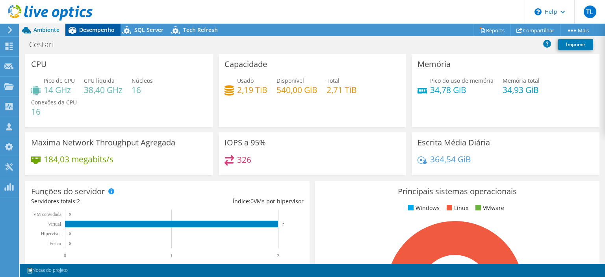
click at [99, 31] on span "Desempenho" at bounding box center [96, 29] width 35 height 7
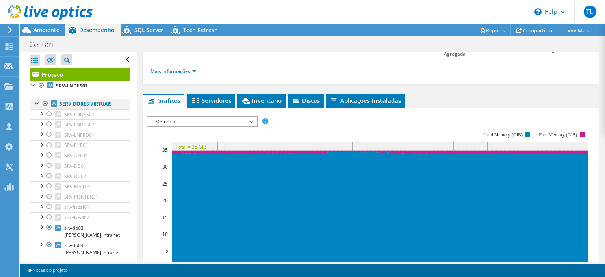
click at [45, 104] on div at bounding box center [45, 103] width 8 height 9
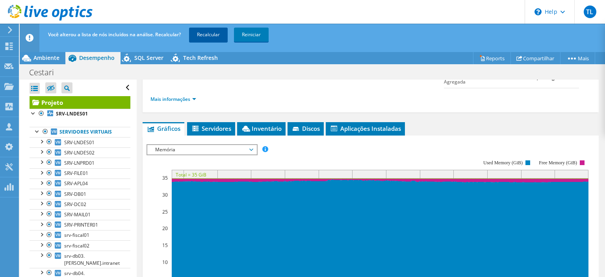
click at [201, 33] on link "Recalcular" at bounding box center [208, 35] width 39 height 14
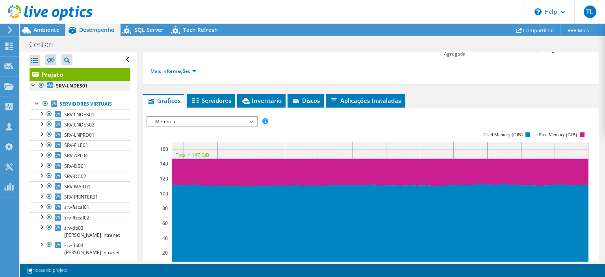
click at [69, 87] on b "SRV-LNDES01" at bounding box center [72, 85] width 32 height 7
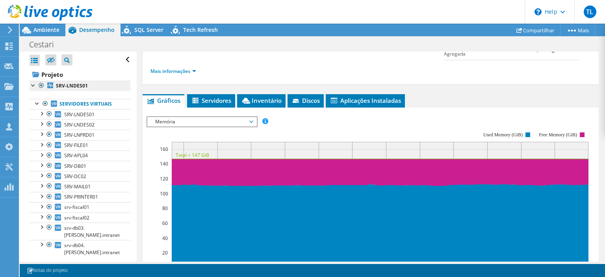
scroll to position [38, 0]
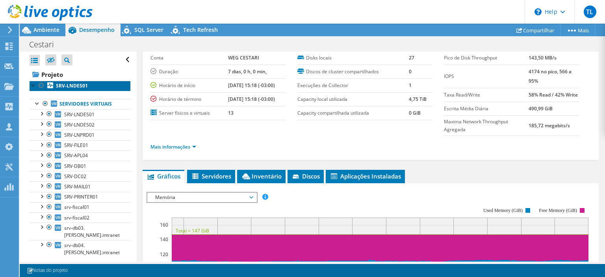
click at [69, 87] on b "SRV-LNDES01" at bounding box center [72, 85] width 32 height 7
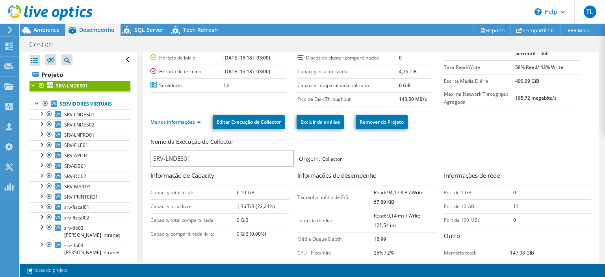
scroll to position [0, 0]
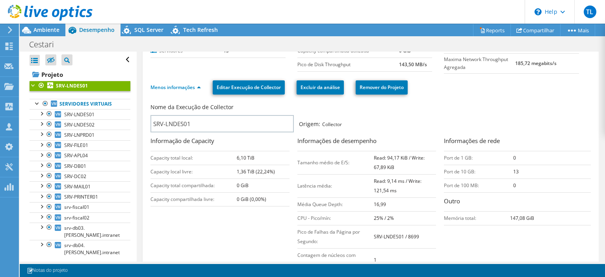
scroll to position [113, 0]
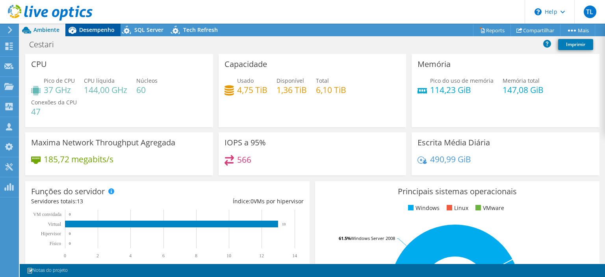
click at [102, 35] on div "Desempenho" at bounding box center [92, 30] width 55 height 13
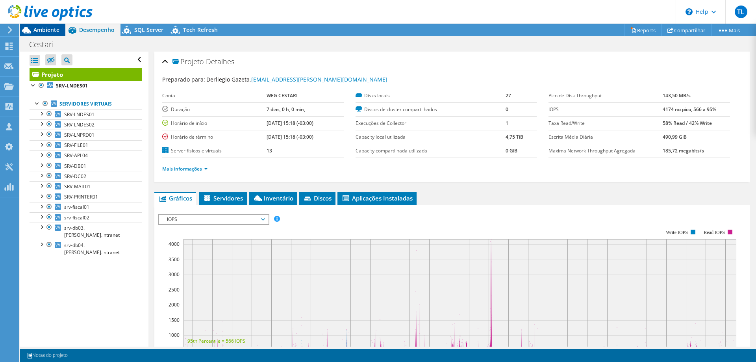
click at [37, 29] on span "Ambiente" at bounding box center [46, 29] width 26 height 7
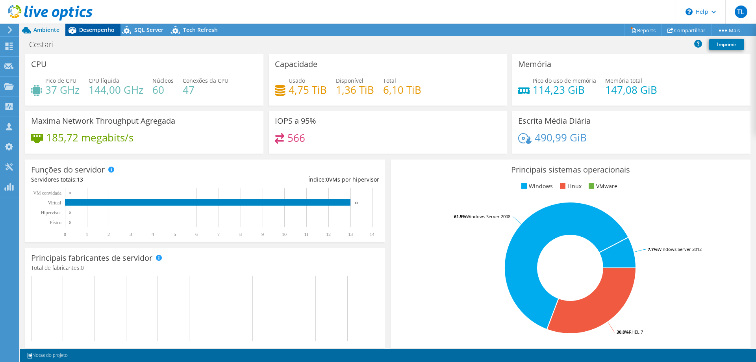
click at [99, 28] on span "Desempenho" at bounding box center [96, 29] width 35 height 7
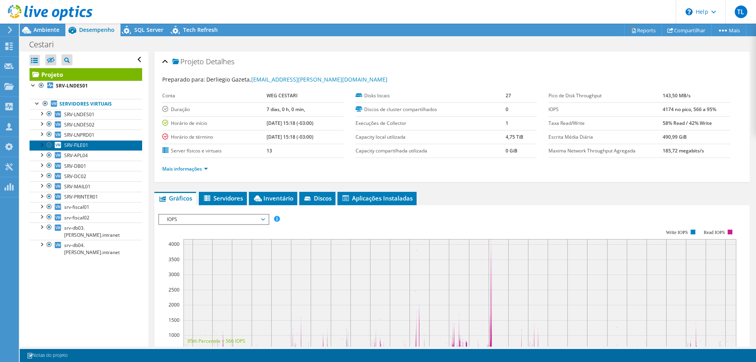
click at [76, 149] on link "SRV-FILE01" at bounding box center [86, 145] width 113 height 10
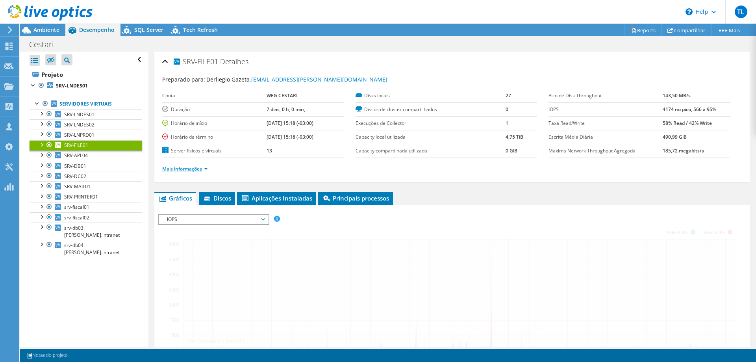
click at [192, 168] on link "Mais informações" at bounding box center [185, 168] width 46 height 7
click at [83, 156] on span "SRV-APL04" at bounding box center [76, 155] width 24 height 7
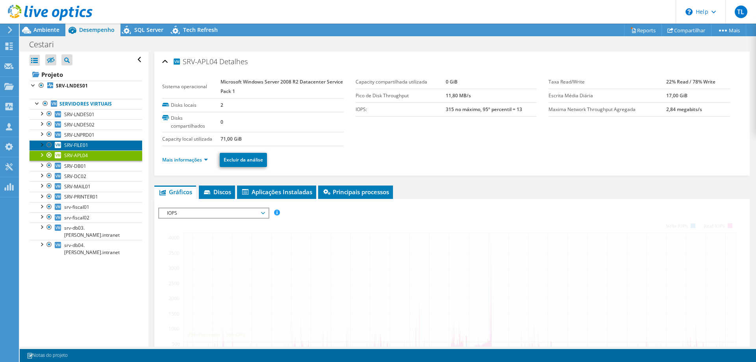
click at [82, 148] on span "SRV-FILE01" at bounding box center [76, 145] width 24 height 7
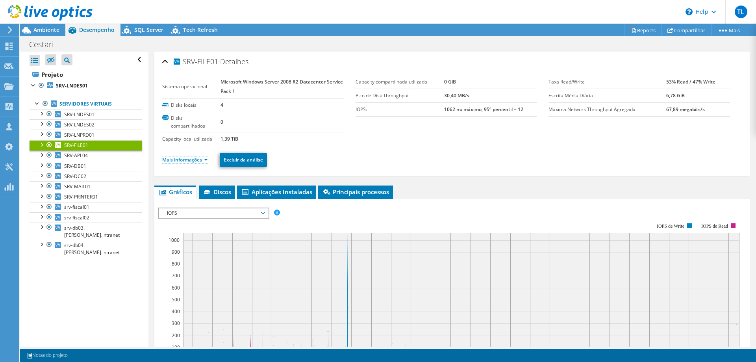
click at [195, 160] on link "Mais informações" at bounding box center [185, 159] width 46 height 7
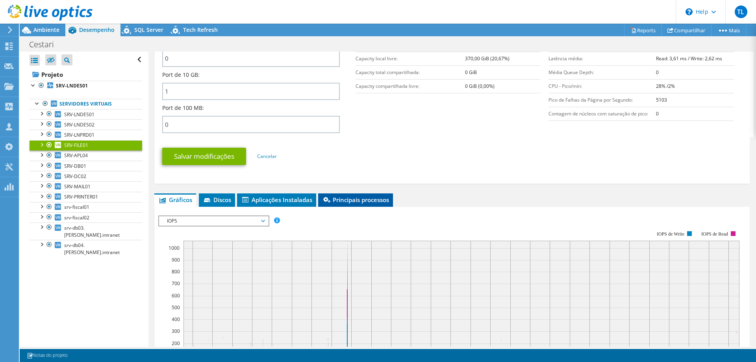
scroll to position [361, 0]
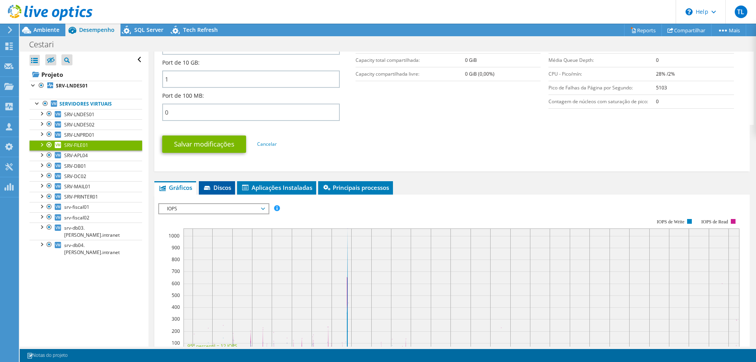
click at [228, 192] on li "Discos" at bounding box center [217, 187] width 36 height 13
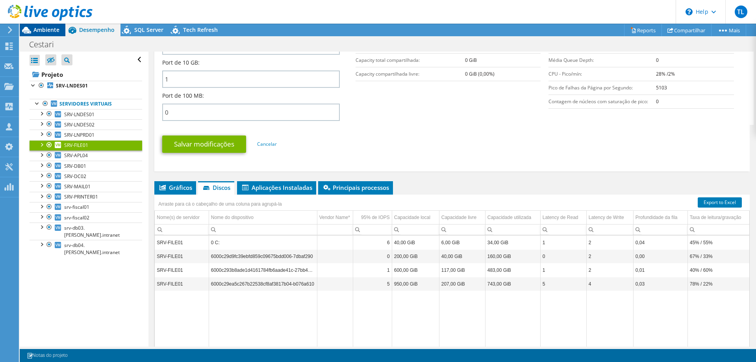
click at [51, 33] on span "Ambiente" at bounding box center [46, 29] width 26 height 7
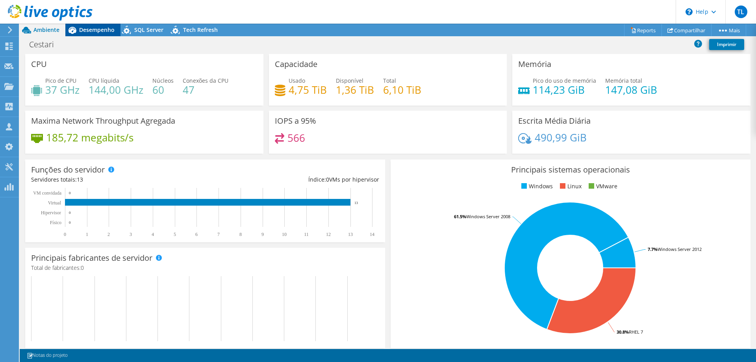
click at [105, 30] on span "Desempenho" at bounding box center [96, 29] width 35 height 7
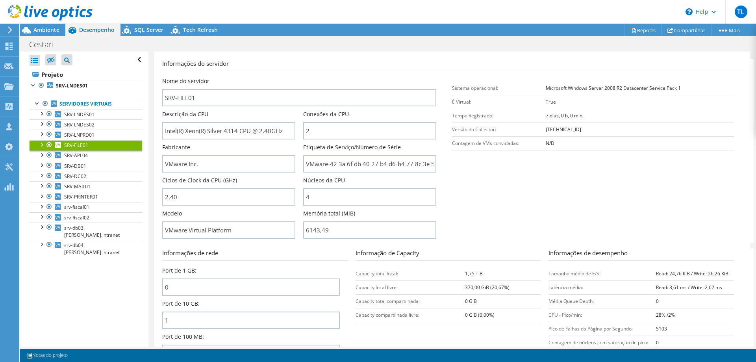
scroll to position [0, 0]
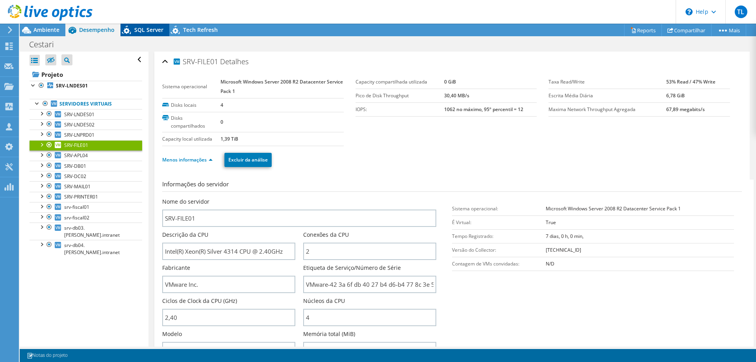
click at [148, 28] on span "SQL Server" at bounding box center [148, 29] width 29 height 7
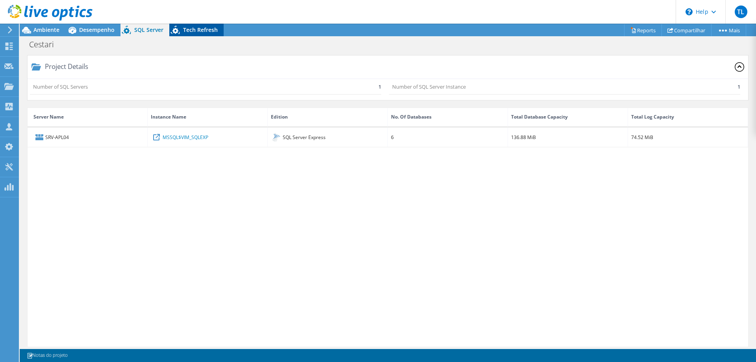
click at [184, 26] on div "Tech Refresh" at bounding box center [196, 30] width 54 height 13
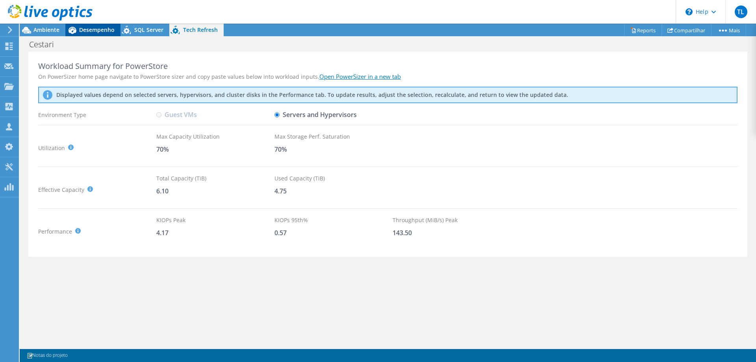
click at [86, 27] on span "Desempenho" at bounding box center [96, 29] width 35 height 7
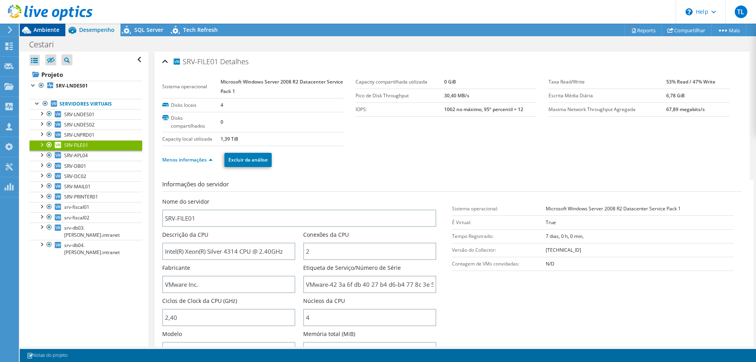
click at [46, 30] on span "Ambiente" at bounding box center [46, 29] width 26 height 7
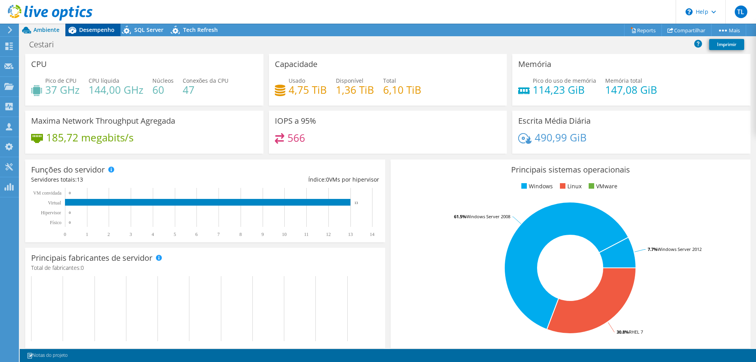
click at [95, 33] on span "Desempenho" at bounding box center [96, 29] width 35 height 7
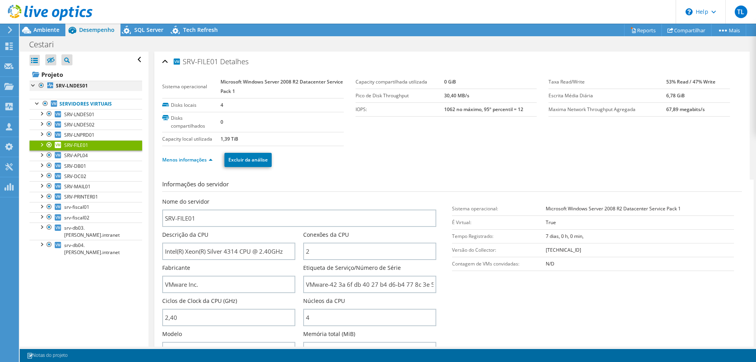
click at [41, 84] on div at bounding box center [41, 85] width 8 height 9
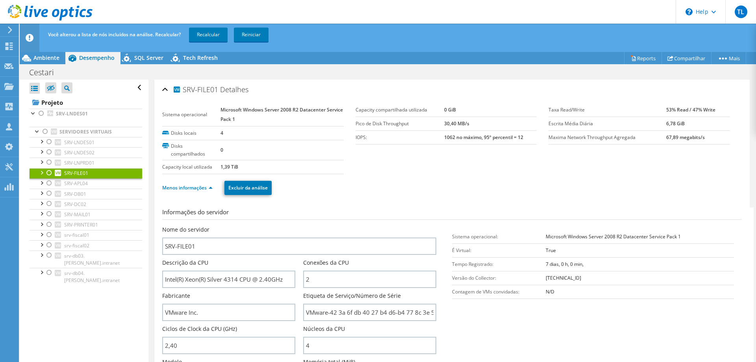
click at [48, 172] on div at bounding box center [49, 172] width 8 height 9
click at [207, 36] on link "Recalcular" at bounding box center [208, 35] width 39 height 14
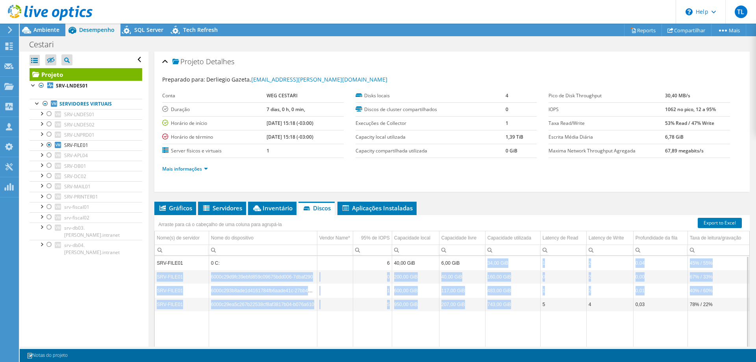
drag, startPoint x: 487, startPoint y: 263, endPoint x: 509, endPoint y: 304, distance: 47.4
click at [509, 276] on tbody "SRV-FILE01 0 C: 6 40,00 GiB 6,00 GiB 34,00 GiB 1 2 0,04 45% / 55% SRV-FILE01 60…" at bounding box center [452, 319] width 595 height 126
copy tbody "34,00 GiB 1 2 0,04 45% / 55% SRV-FILE01 6000c29d9fc39ebfd859c09675bdd006-7dbaf2…"
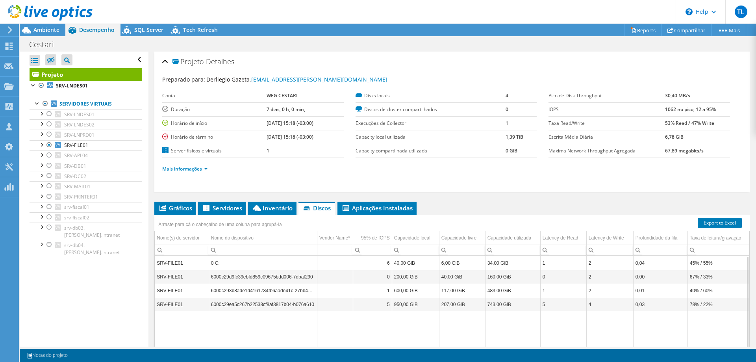
click at [522, 276] on td "Data grid" at bounding box center [512, 346] width 55 height 70
